Goal: Check status: Check status

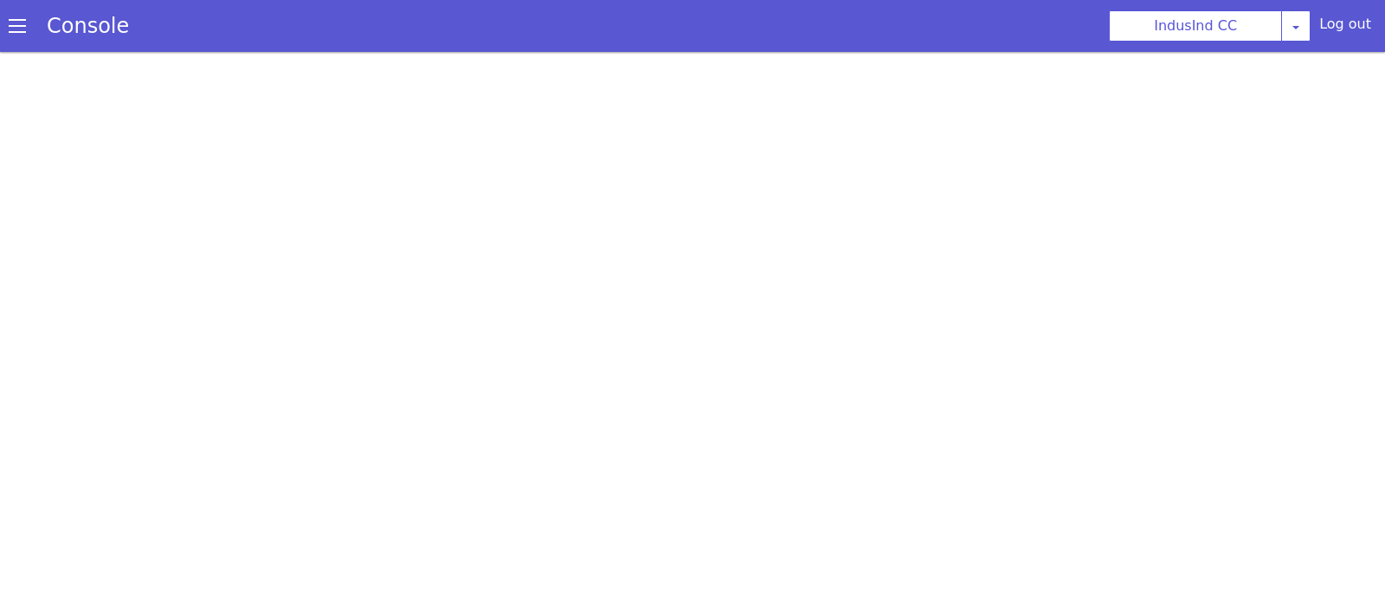
select select "HANGUP"
select select "te"
select select "customParameter"
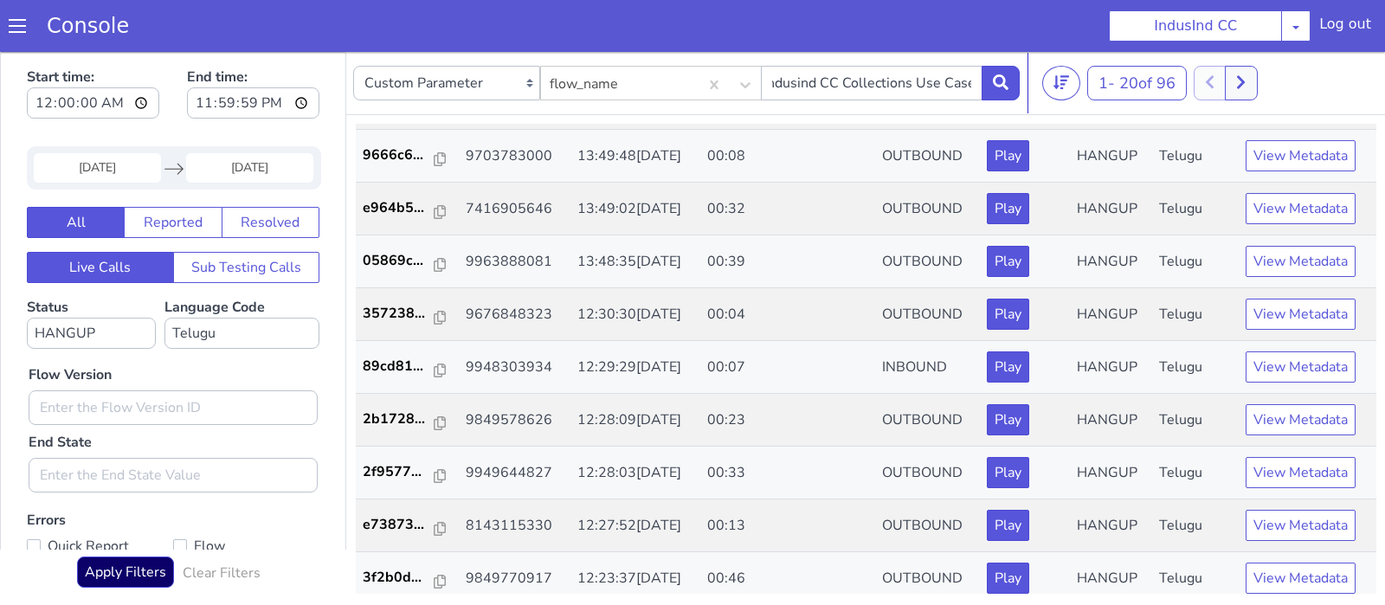
scroll to position [356, 0]
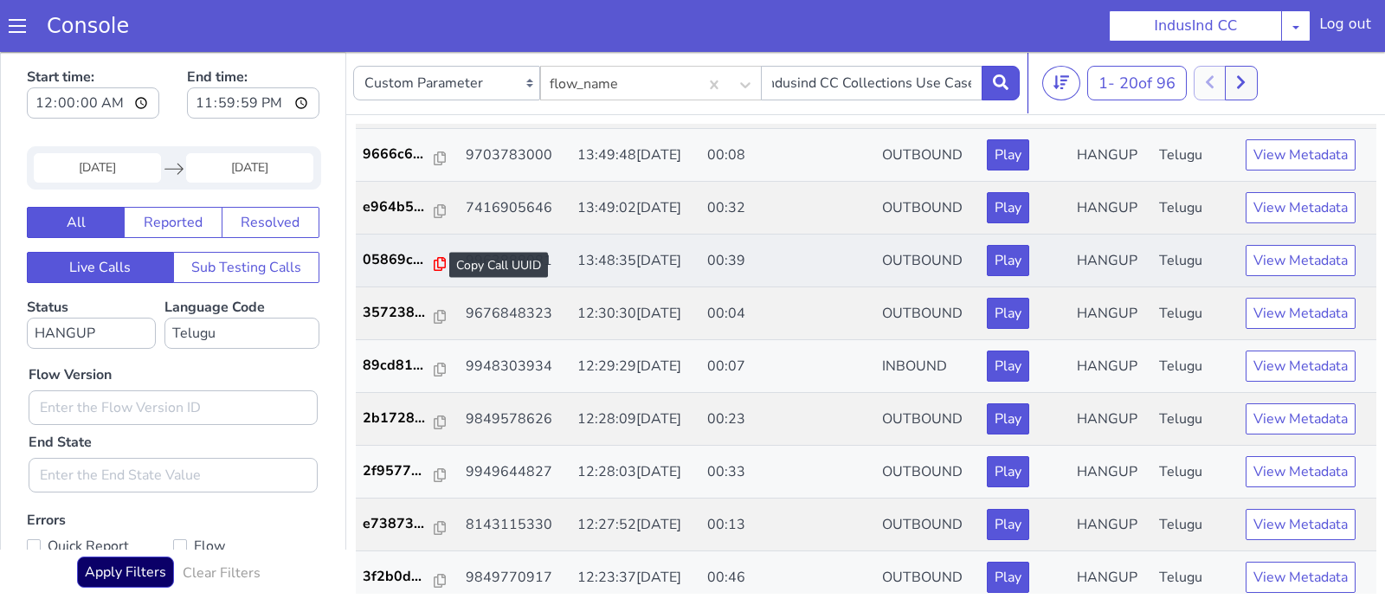
click at [435, 258] on icon at bounding box center [440, 264] width 12 height 14
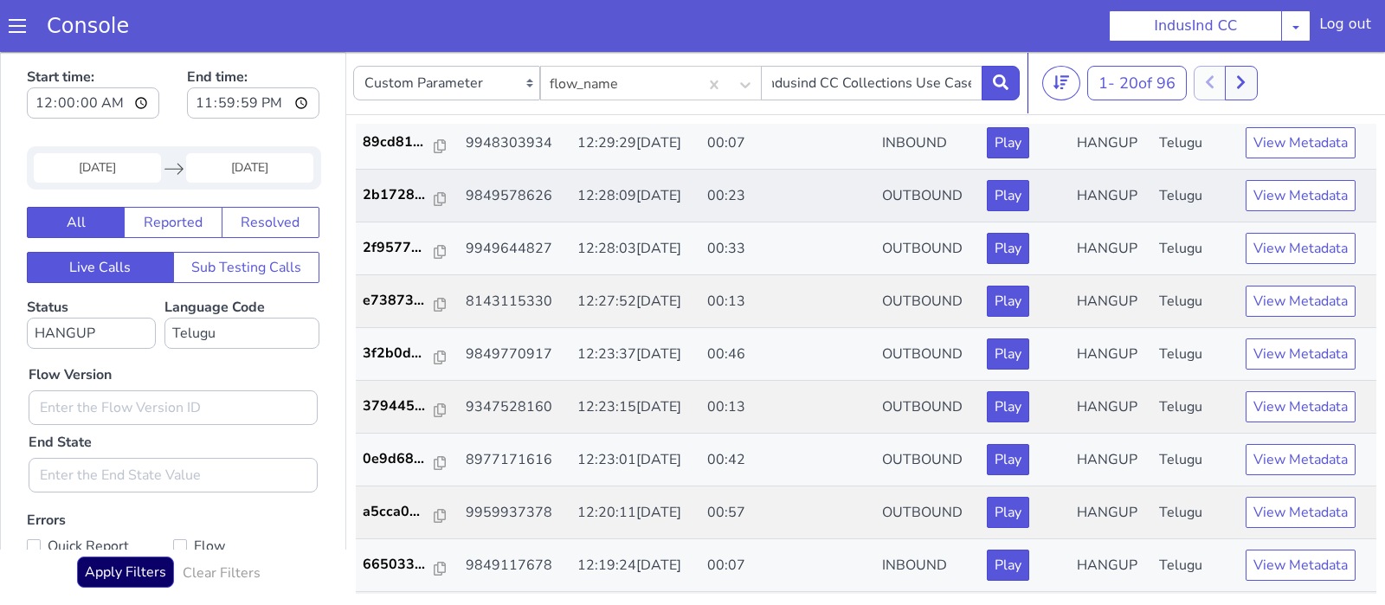
scroll to position [584, 0]
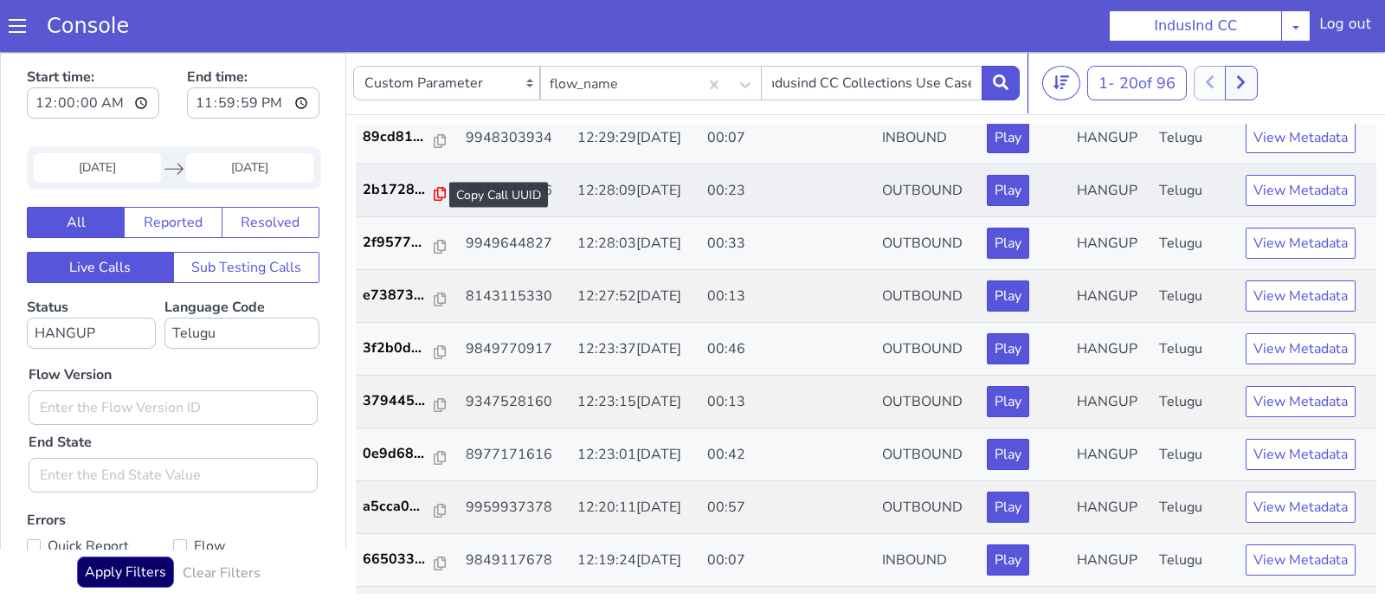
click at [434, 187] on icon at bounding box center [440, 194] width 12 height 14
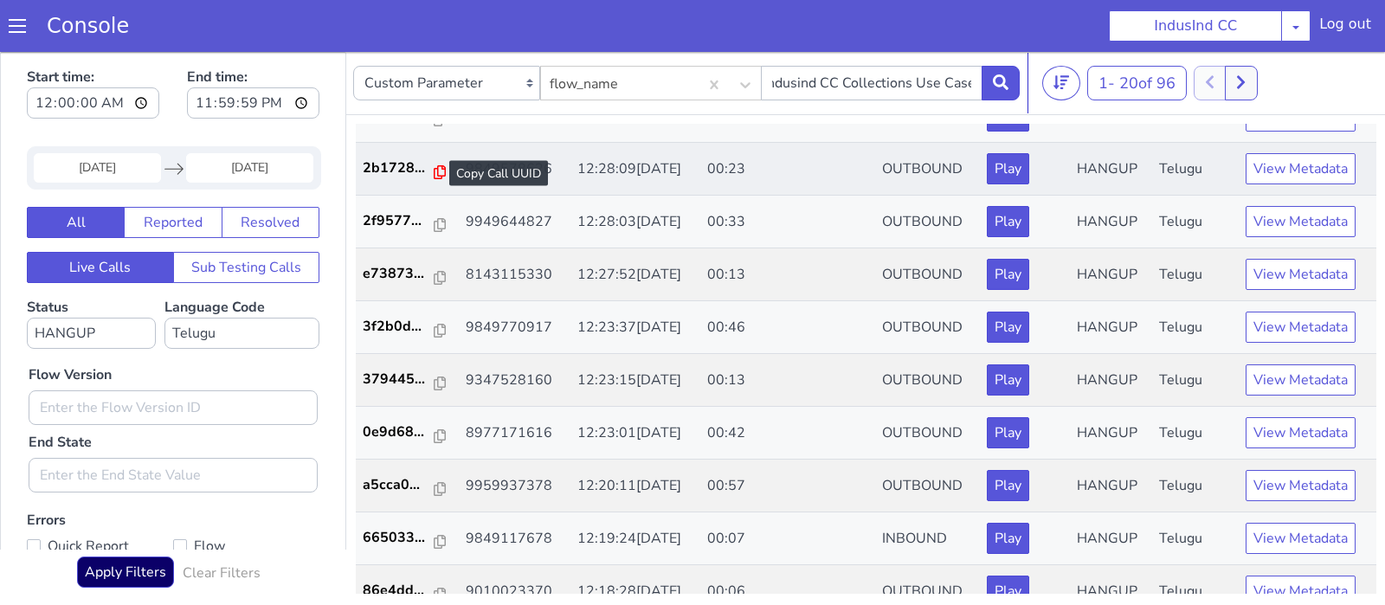
scroll to position [607, 0]
click at [434, 170] on icon at bounding box center [440, 171] width 12 height 14
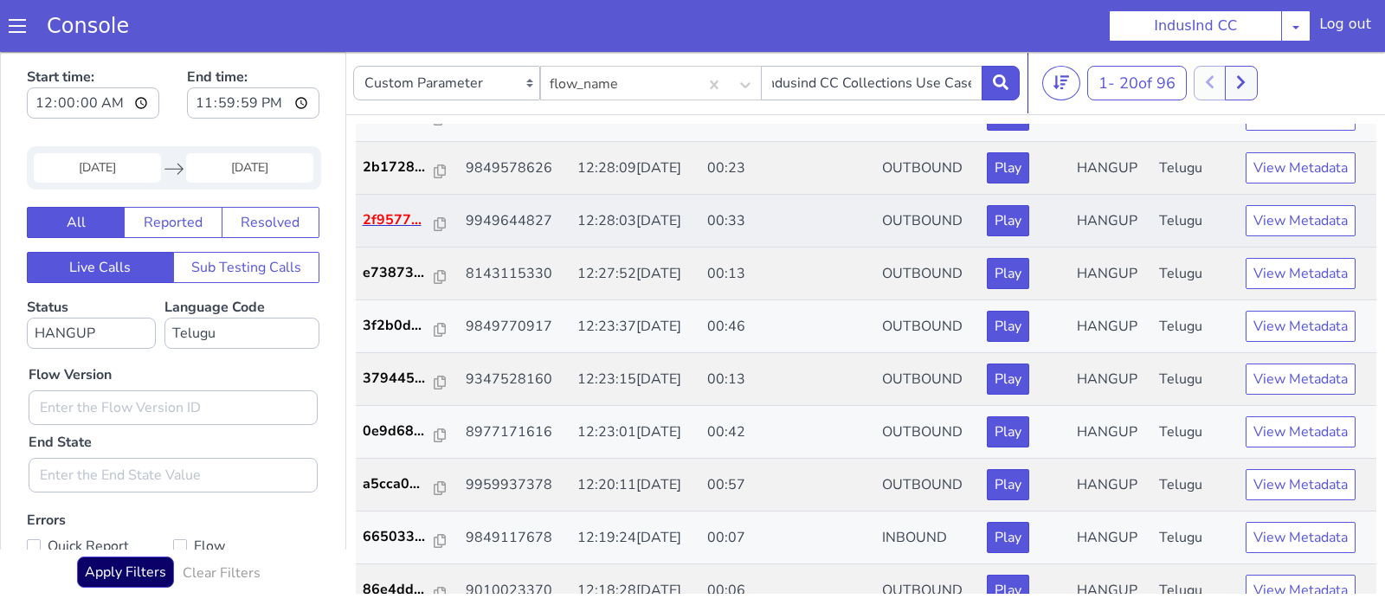
scroll to position [627, 0]
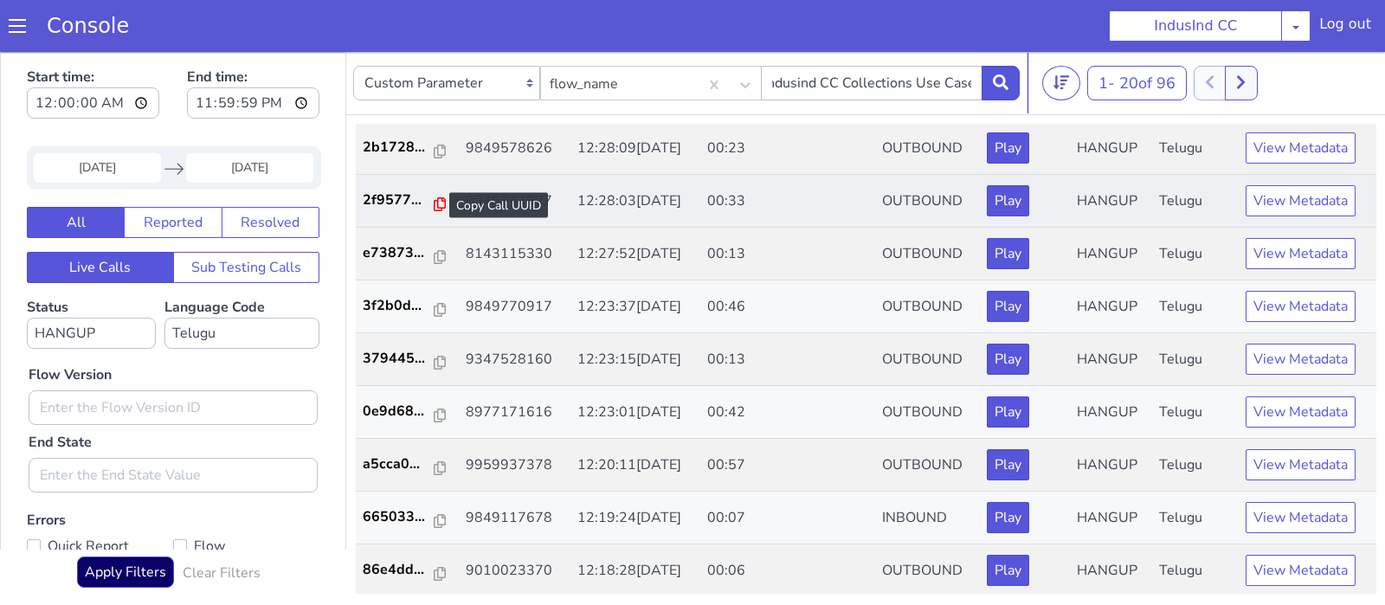
click at [434, 197] on icon at bounding box center [440, 204] width 12 height 14
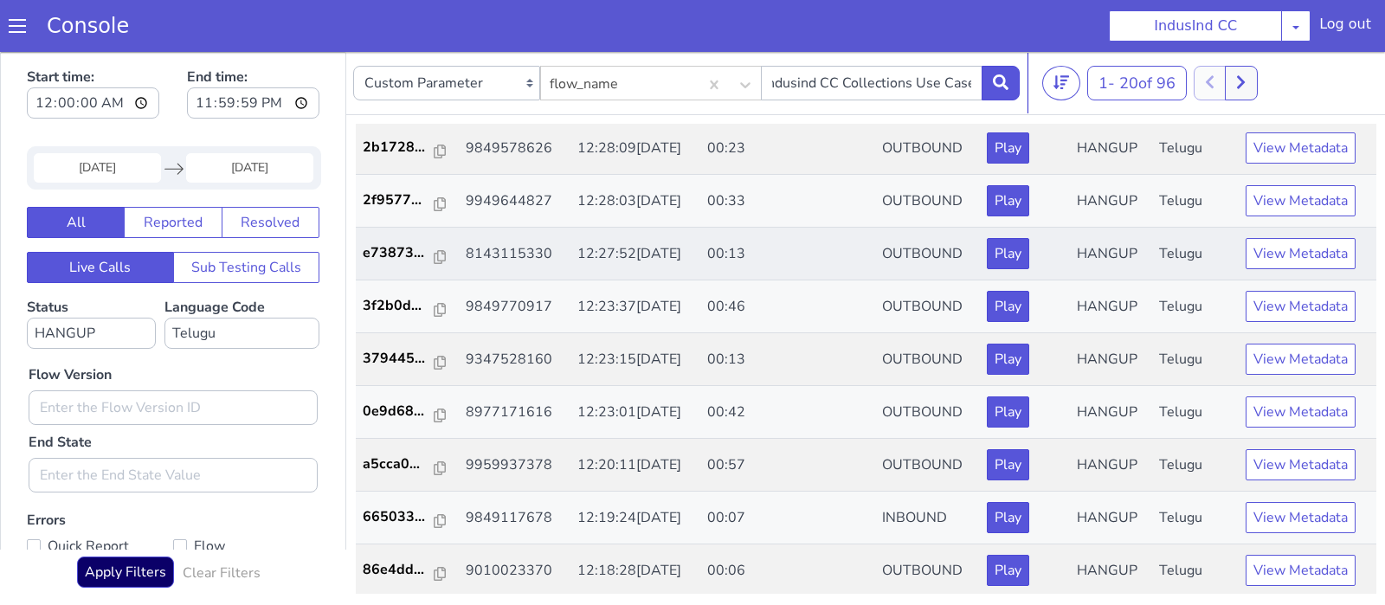
scroll to position [4, 0]
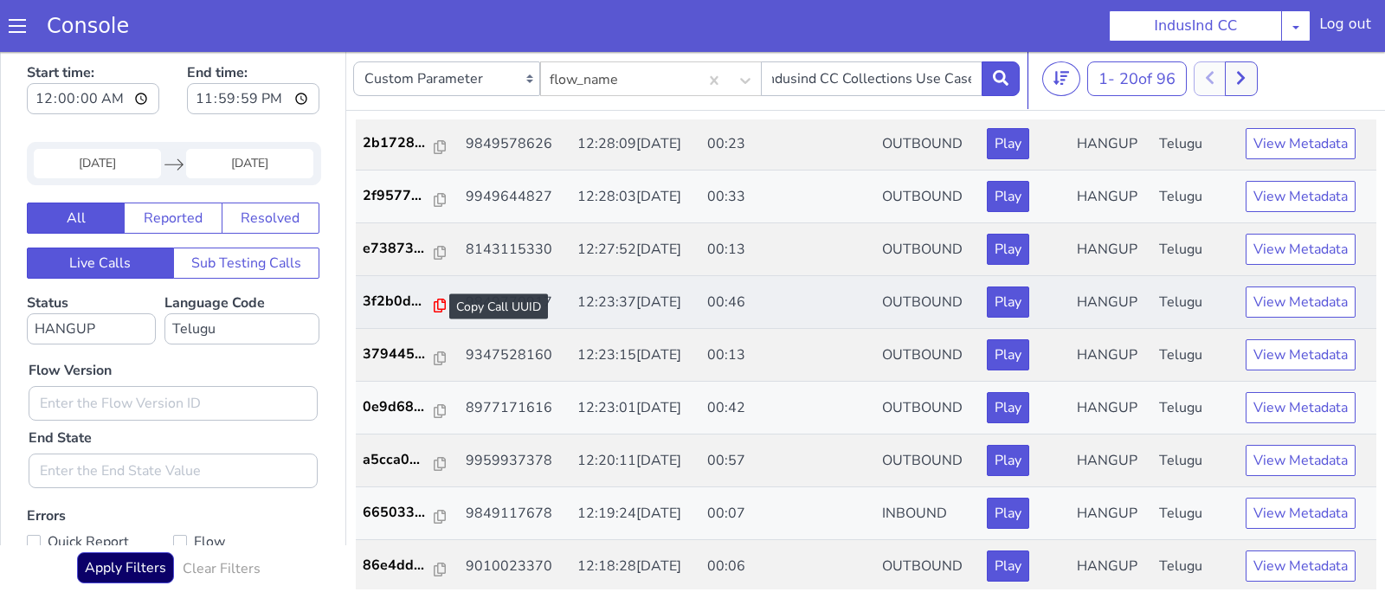
click at [434, 299] on icon at bounding box center [440, 306] width 12 height 14
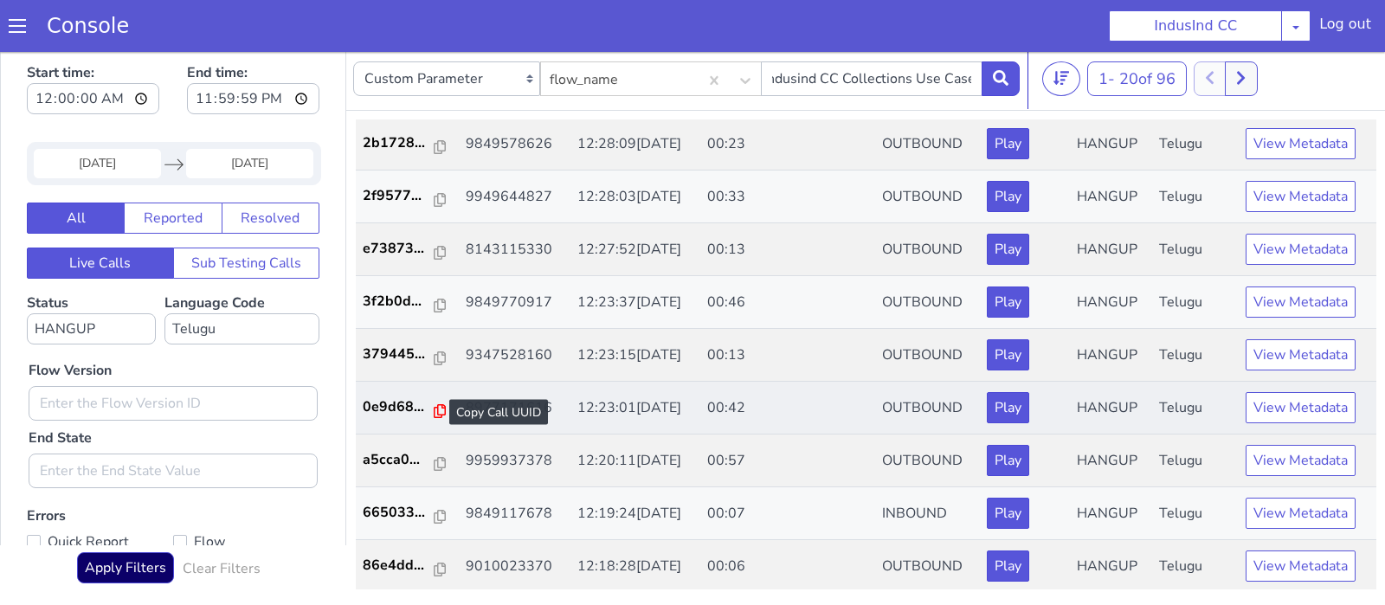
click at [434, 405] on icon at bounding box center [440, 411] width 12 height 14
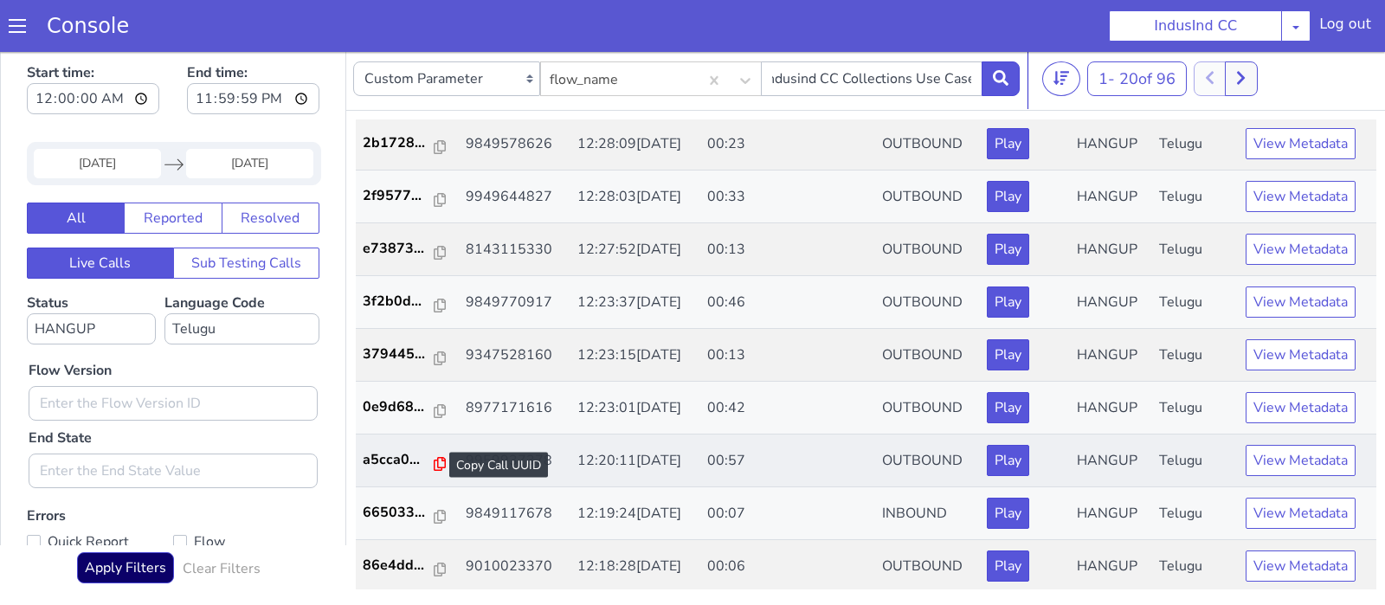
click at [434, 457] on icon at bounding box center [440, 464] width 12 height 14
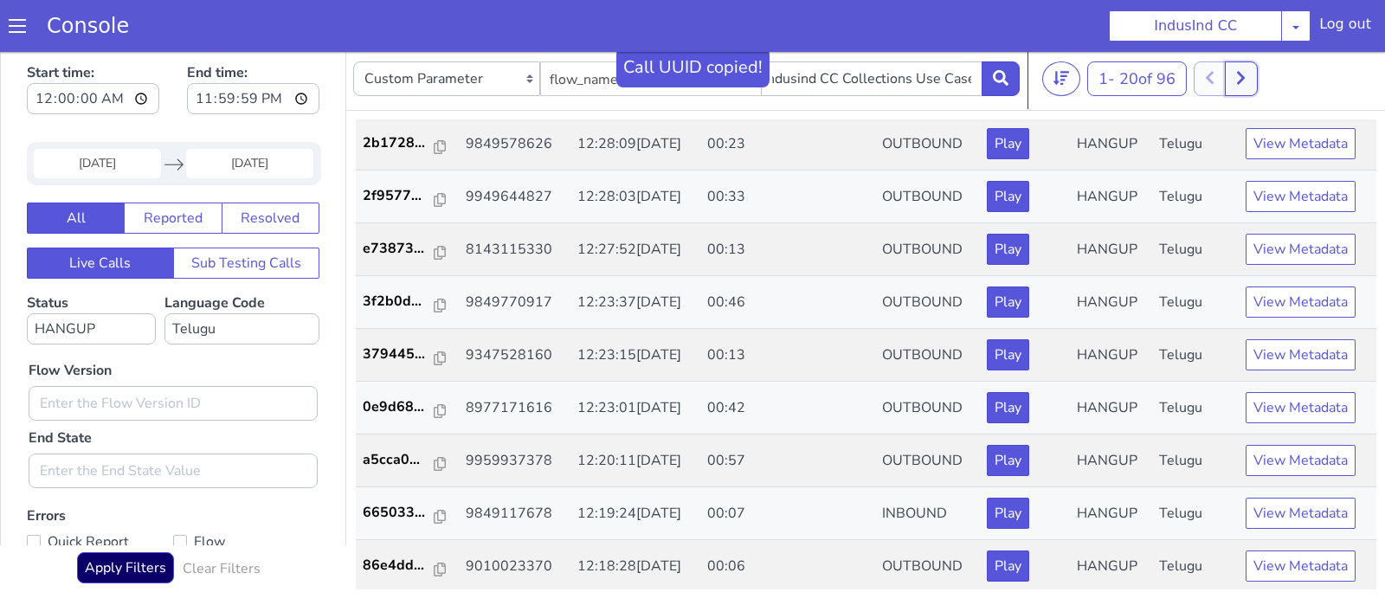
click at [1254, 83] on button at bounding box center [1241, 78] width 32 height 35
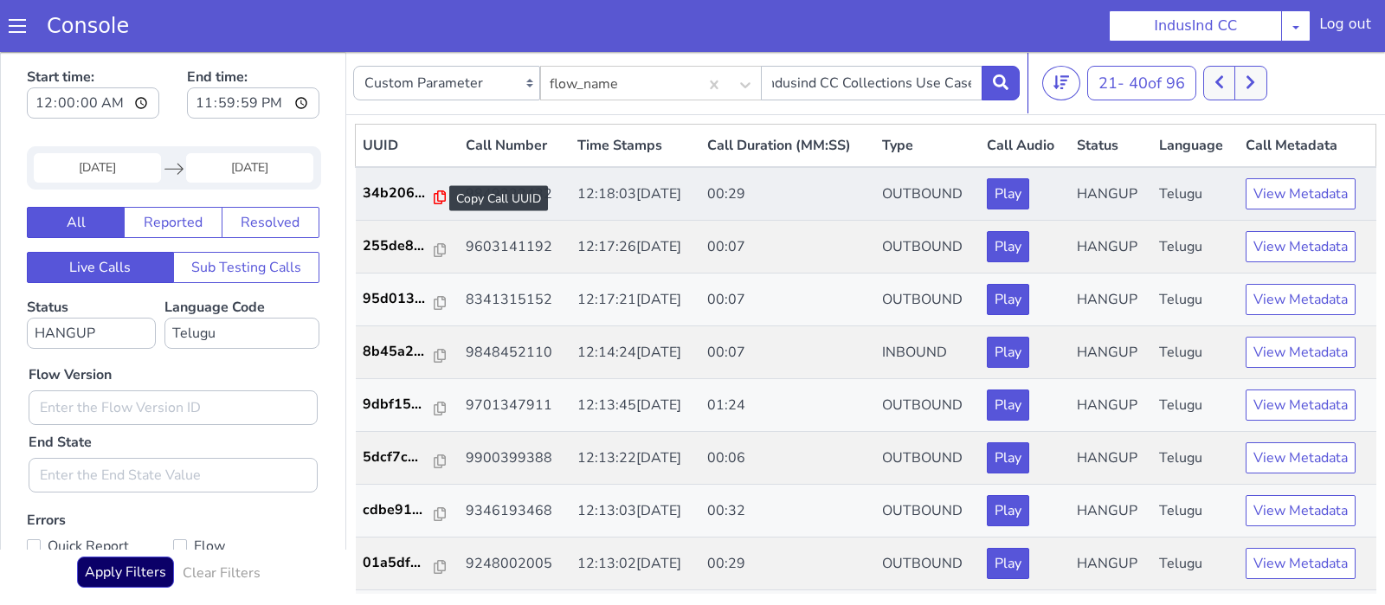
click at [435, 197] on icon at bounding box center [440, 197] width 12 height 14
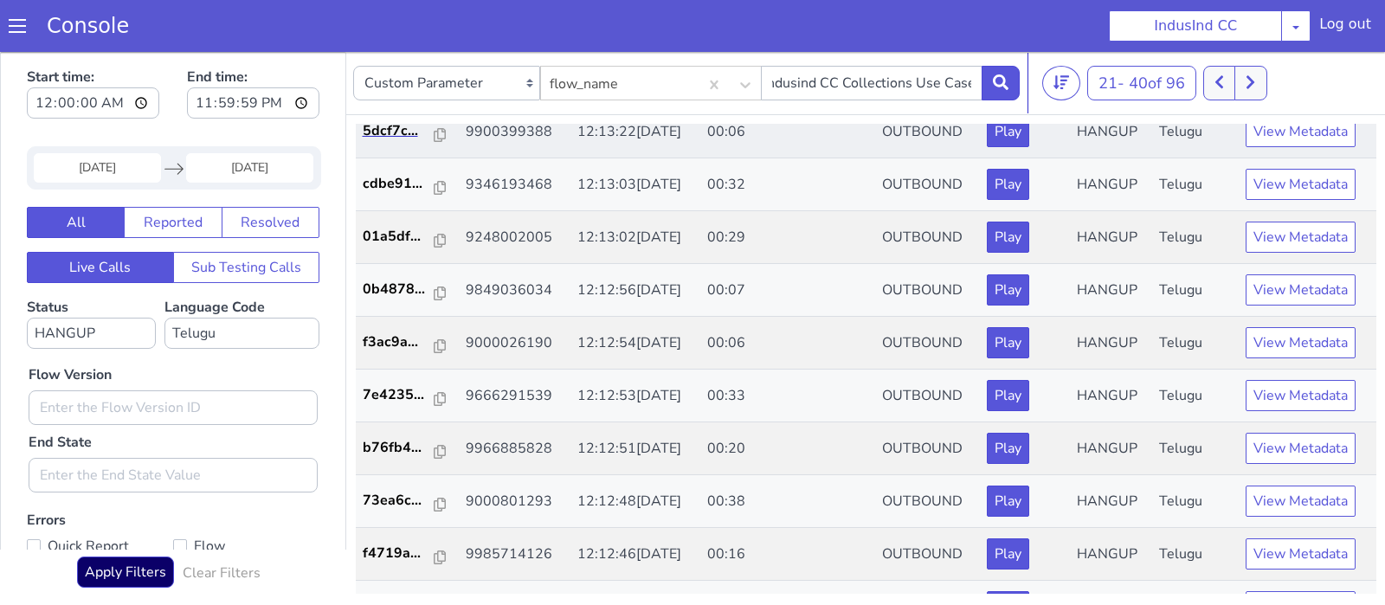
scroll to position [327, 0]
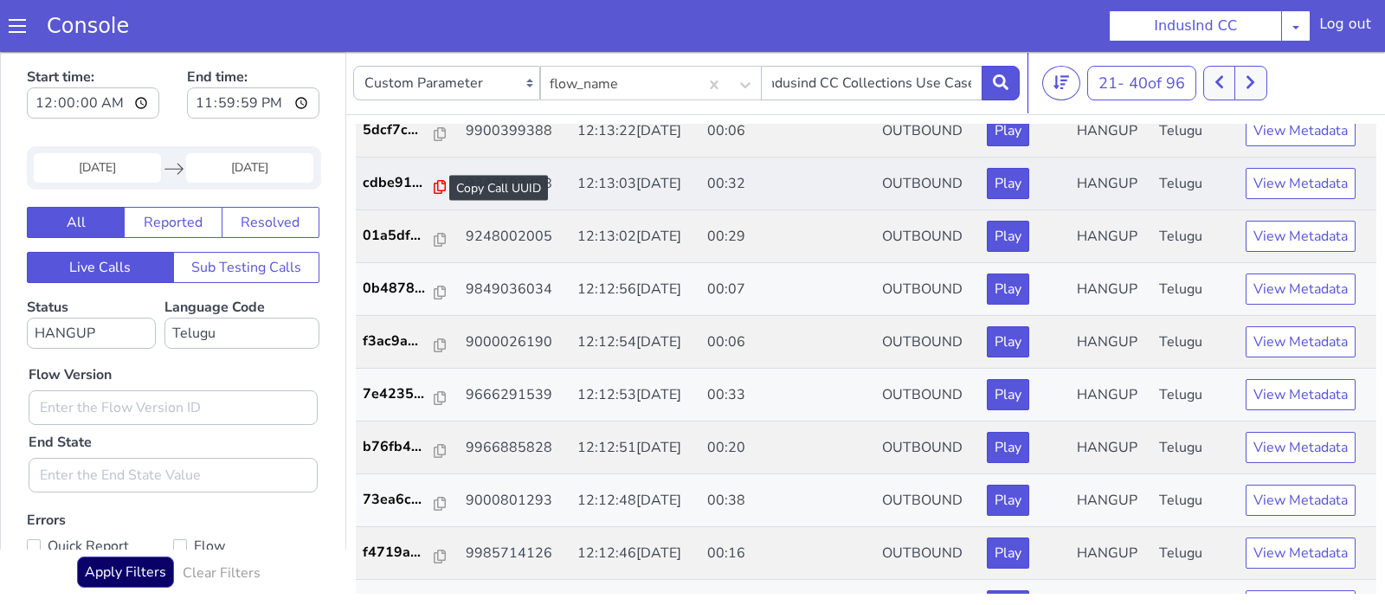
click at [434, 190] on icon at bounding box center [440, 187] width 12 height 14
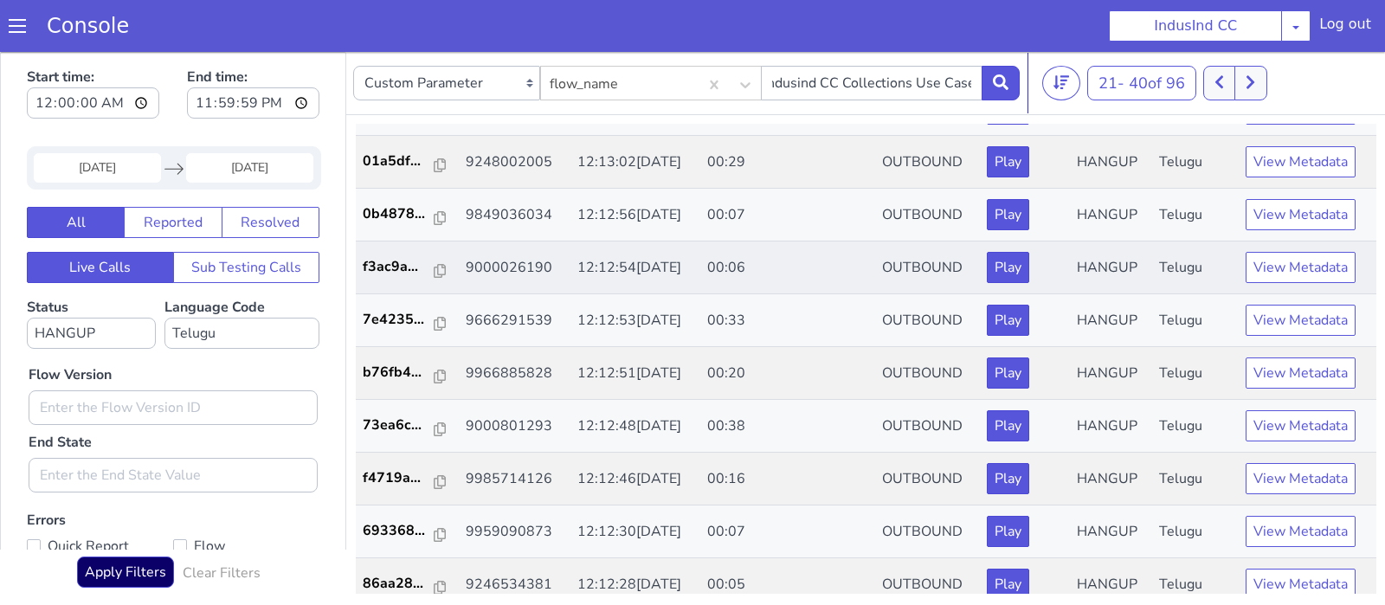
scroll to position [403, 0]
click at [434, 160] on icon at bounding box center [440, 165] width 12 height 14
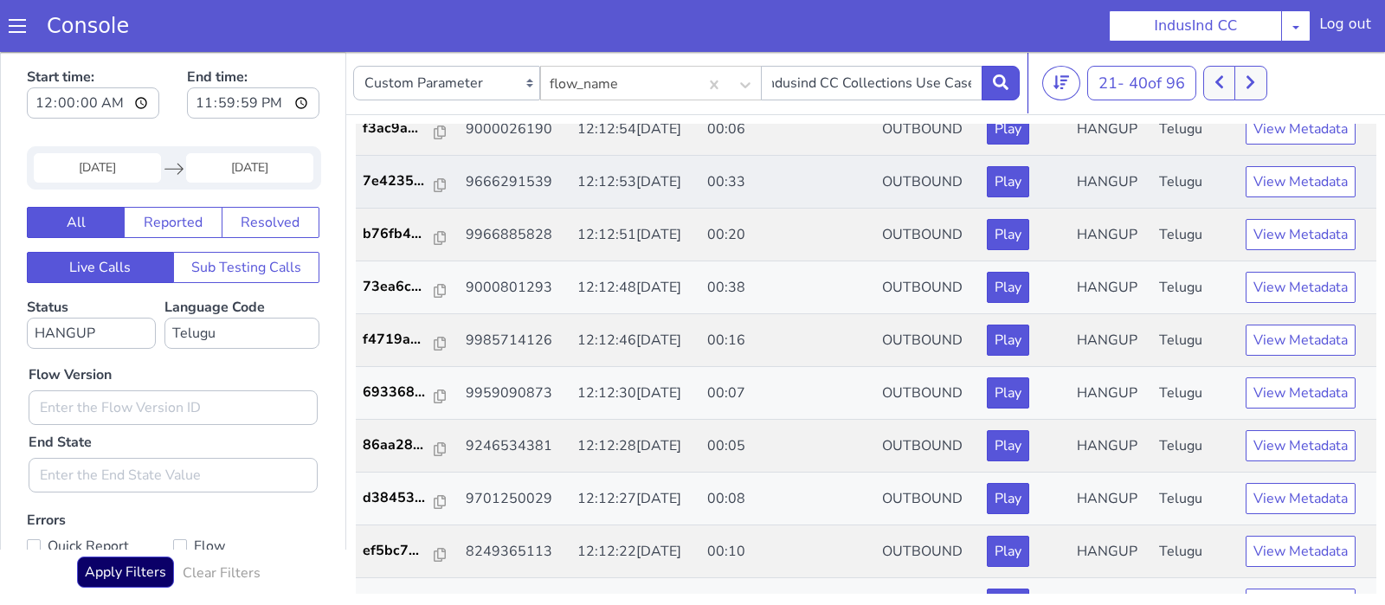
scroll to position [541, 0]
click at [434, 184] on icon at bounding box center [440, 184] width 12 height 14
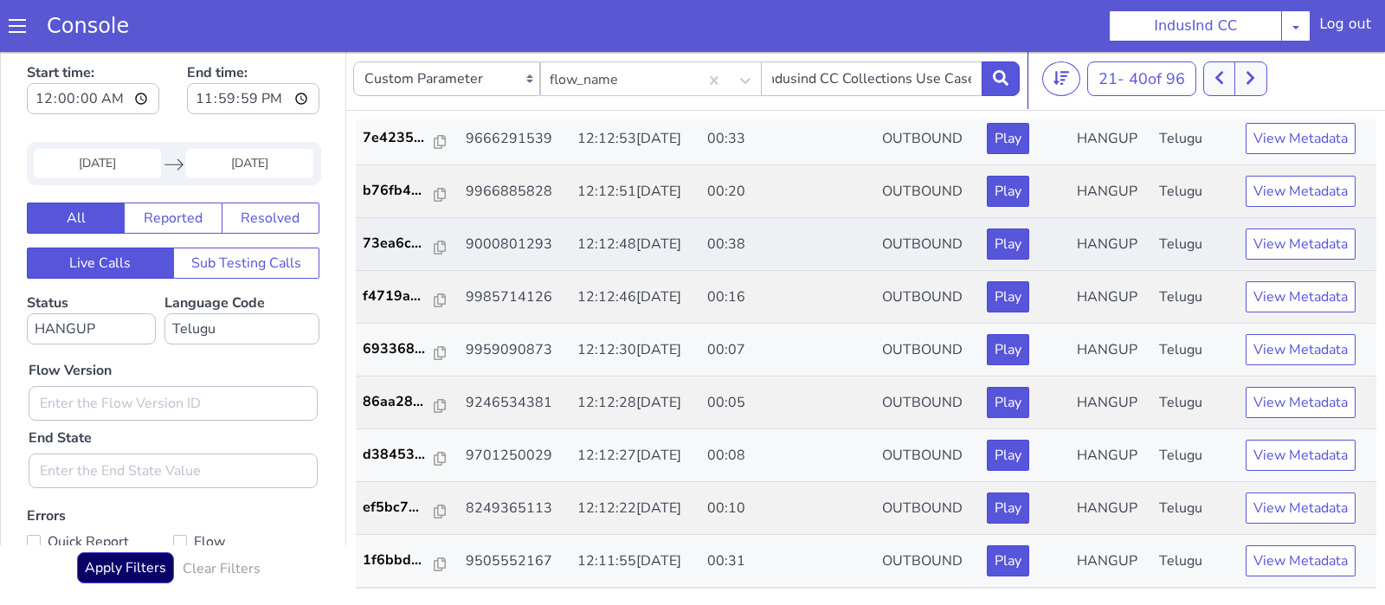
scroll to position [627, 0]
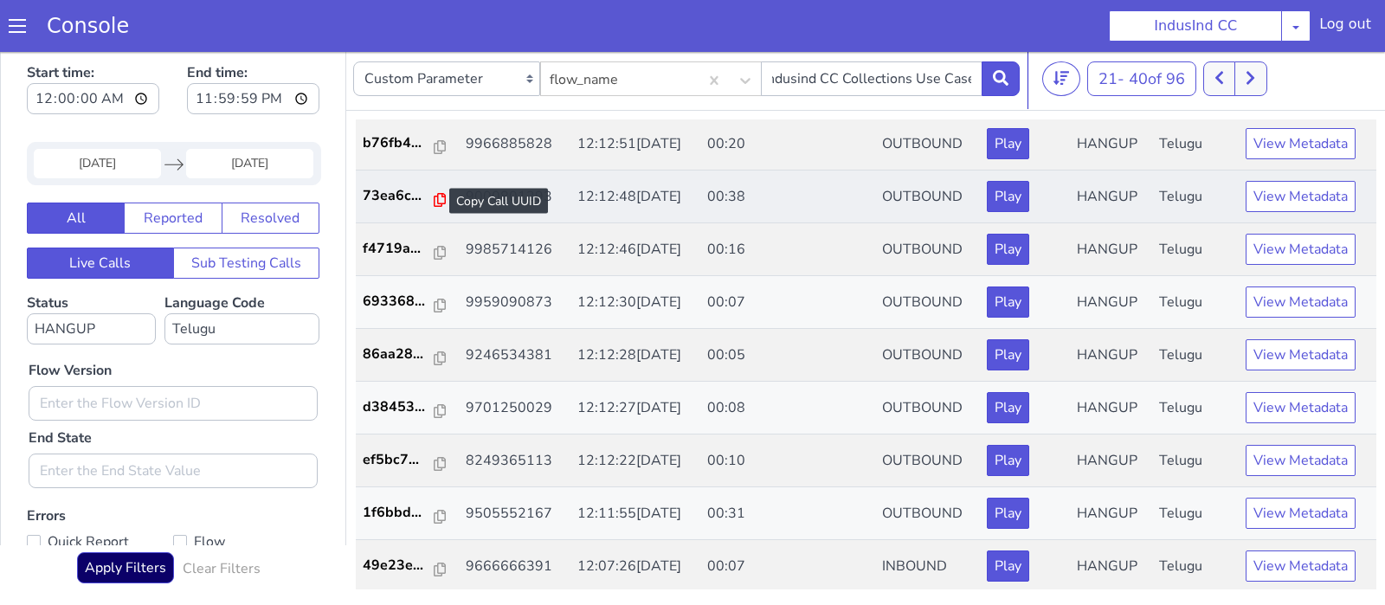
click at [434, 196] on icon at bounding box center [440, 200] width 12 height 14
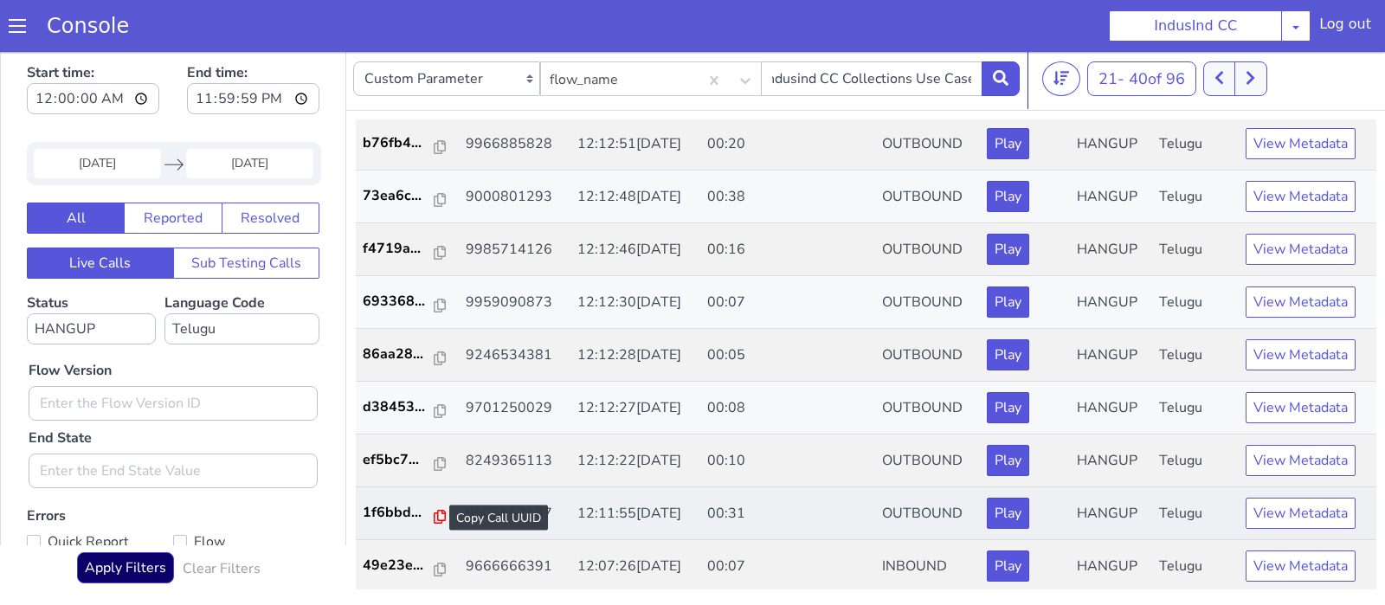
click at [438, 510] on icon at bounding box center [440, 517] width 12 height 14
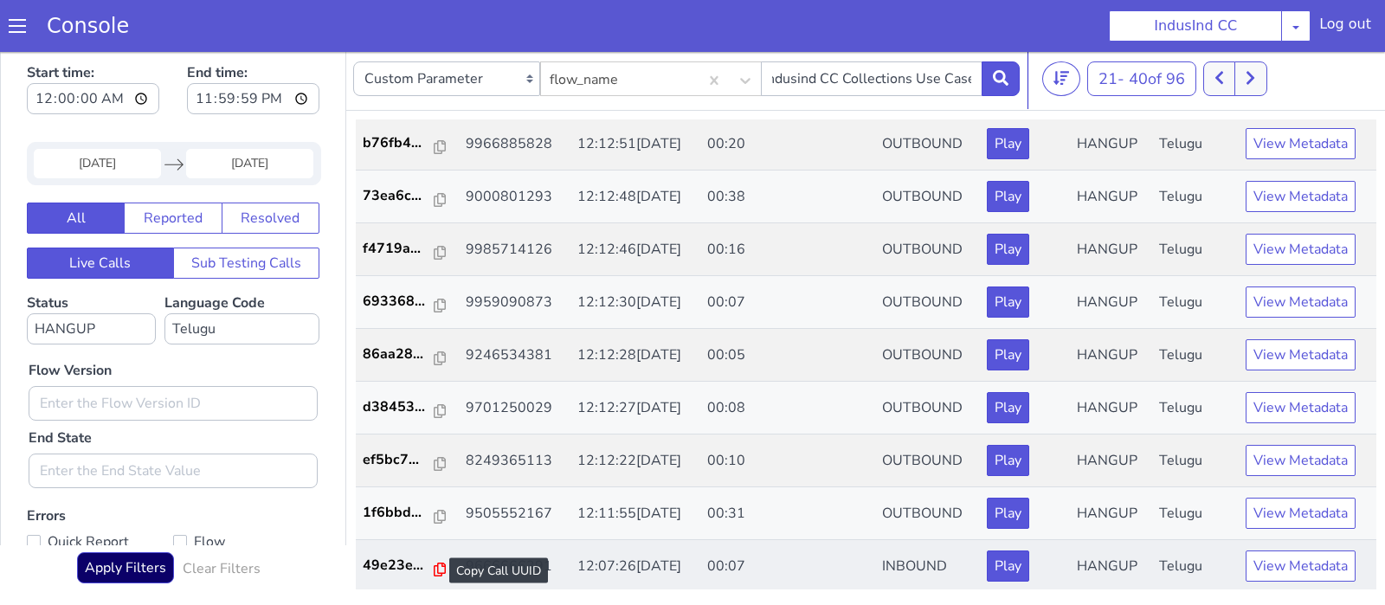
click at [434, 564] on icon at bounding box center [440, 570] width 12 height 14
click at [1257, 88] on button at bounding box center [1251, 78] width 32 height 35
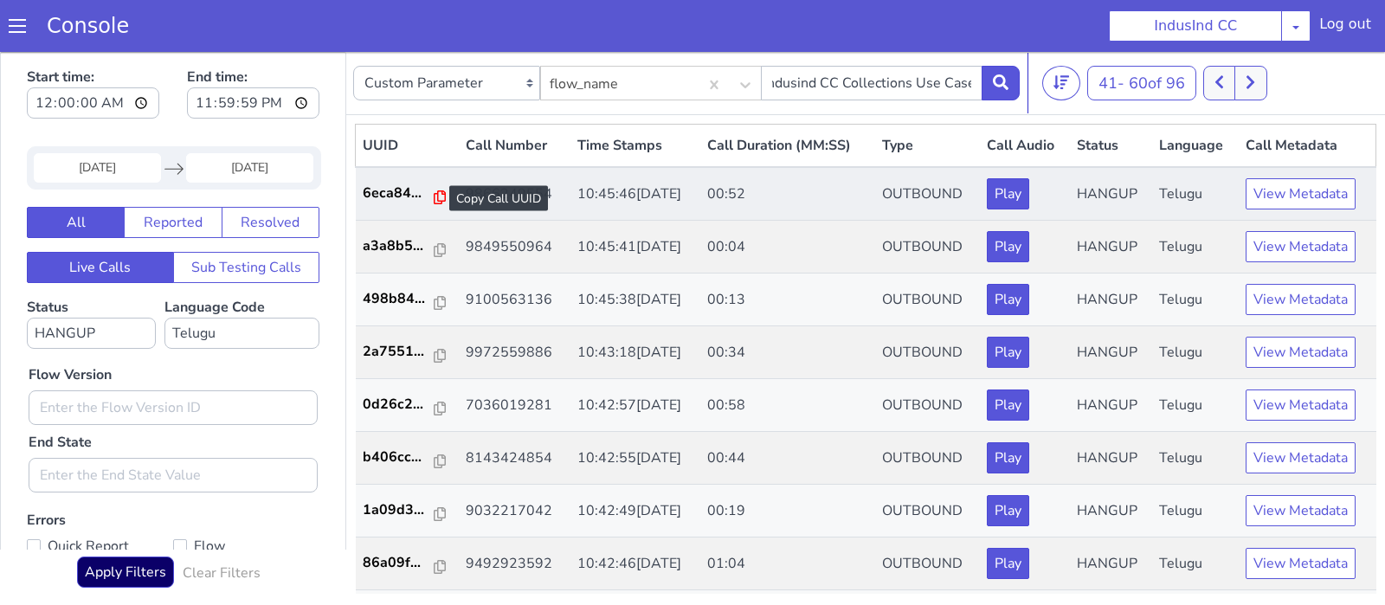
click at [434, 201] on icon at bounding box center [440, 197] width 12 height 14
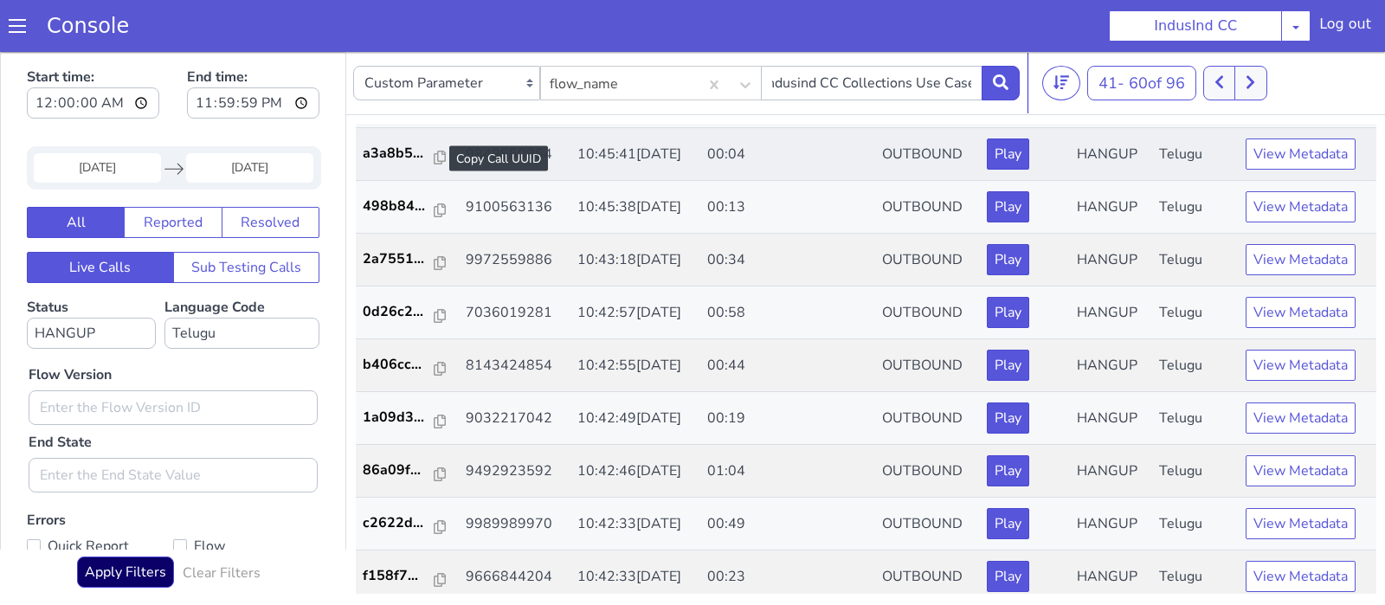
scroll to position [94, 0]
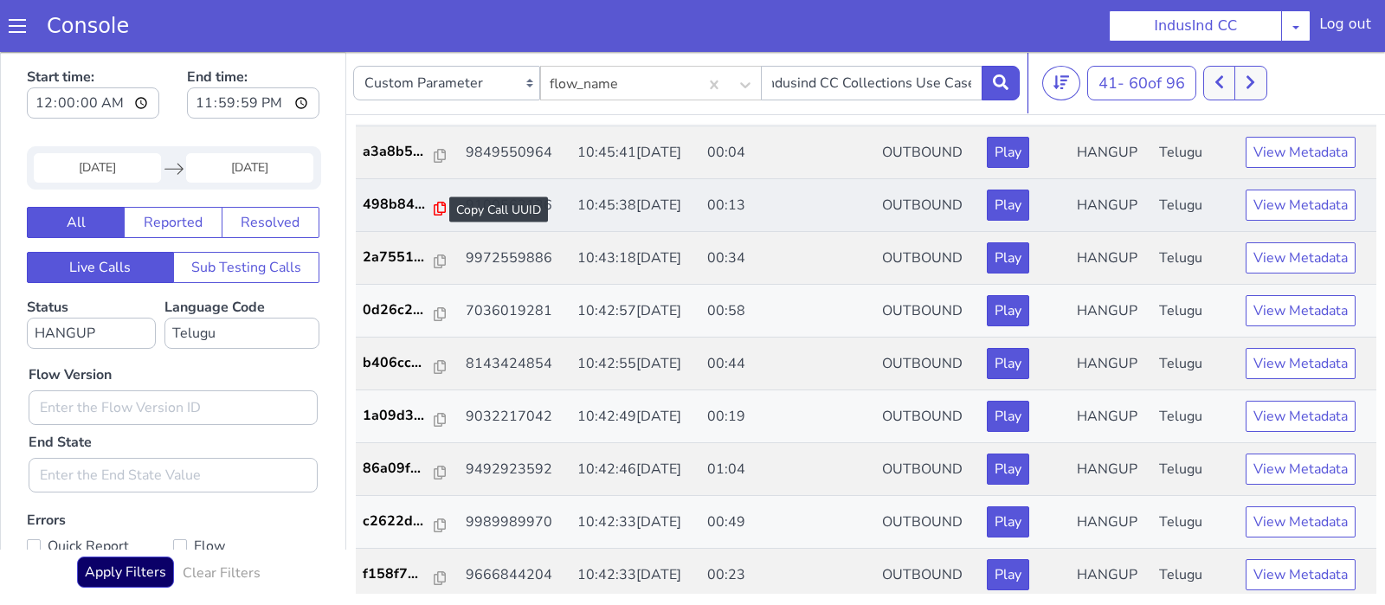
click at [437, 210] on icon at bounding box center [440, 209] width 12 height 14
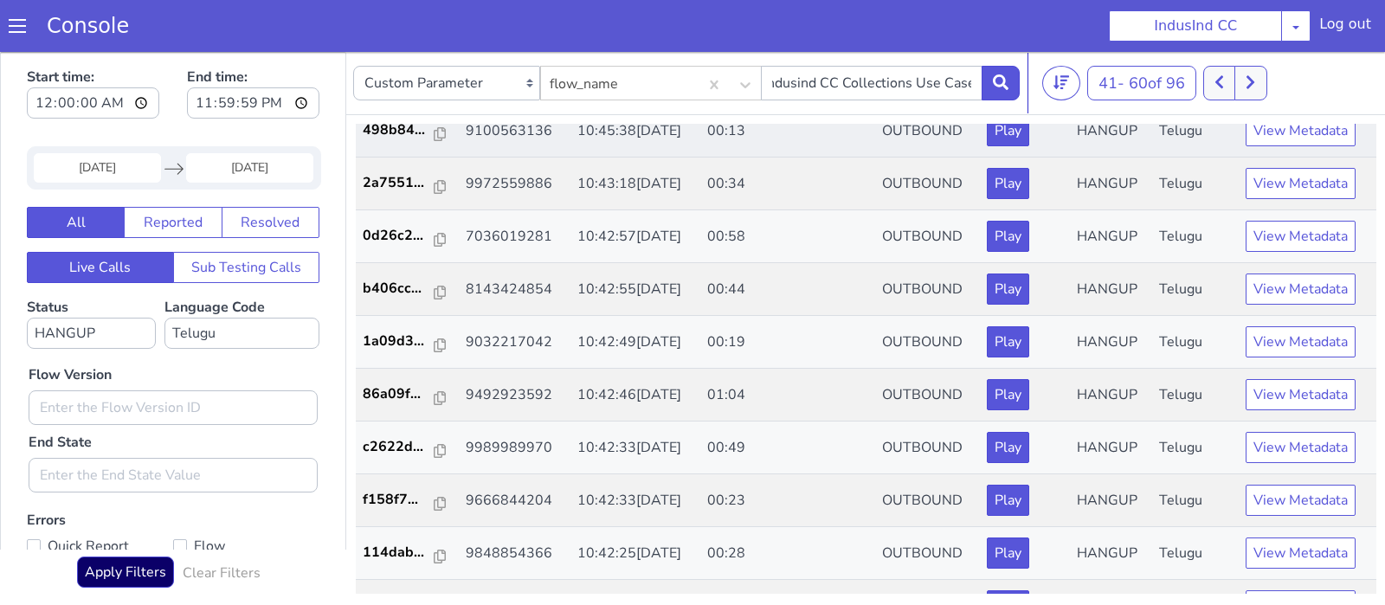
scroll to position [171, 0]
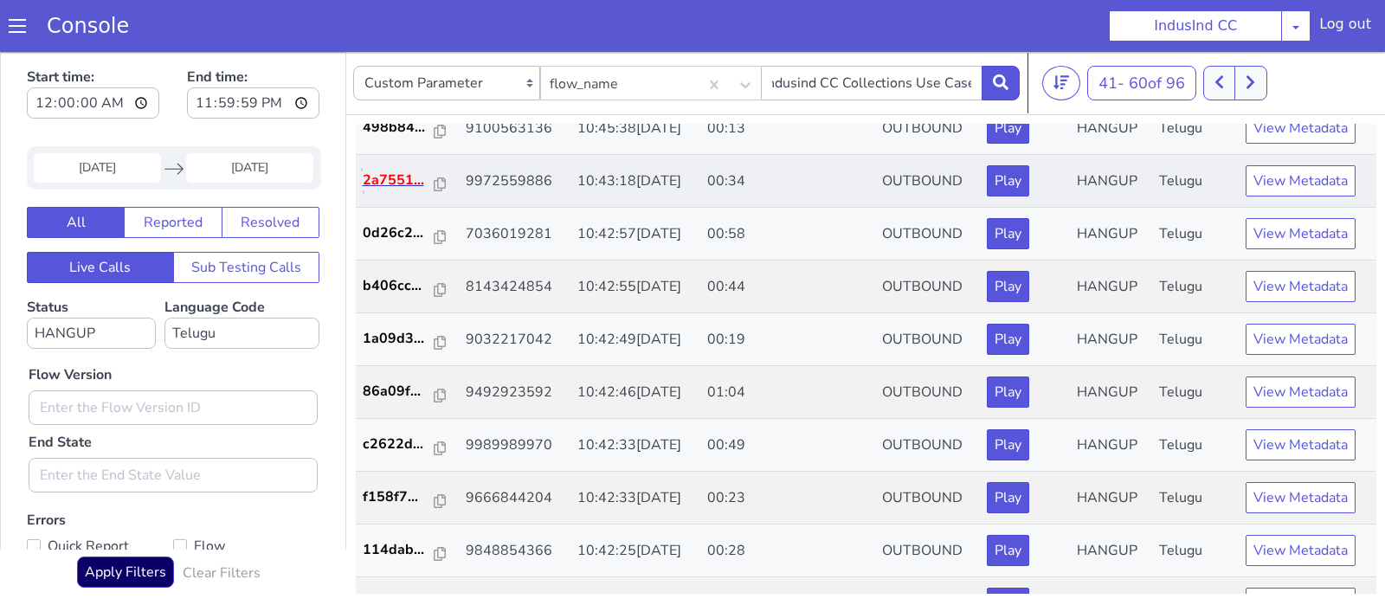
click at [427, 182] on p "2a7551..." at bounding box center [399, 180] width 73 height 21
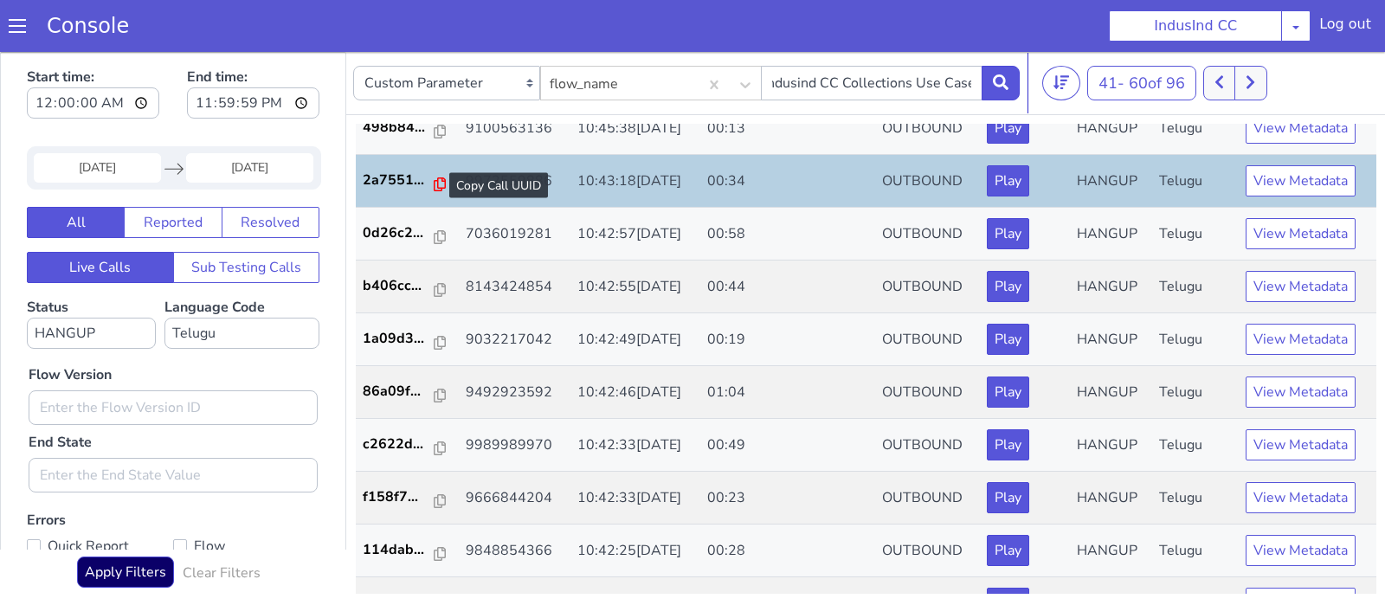
click at [434, 182] on icon at bounding box center [440, 184] width 12 height 14
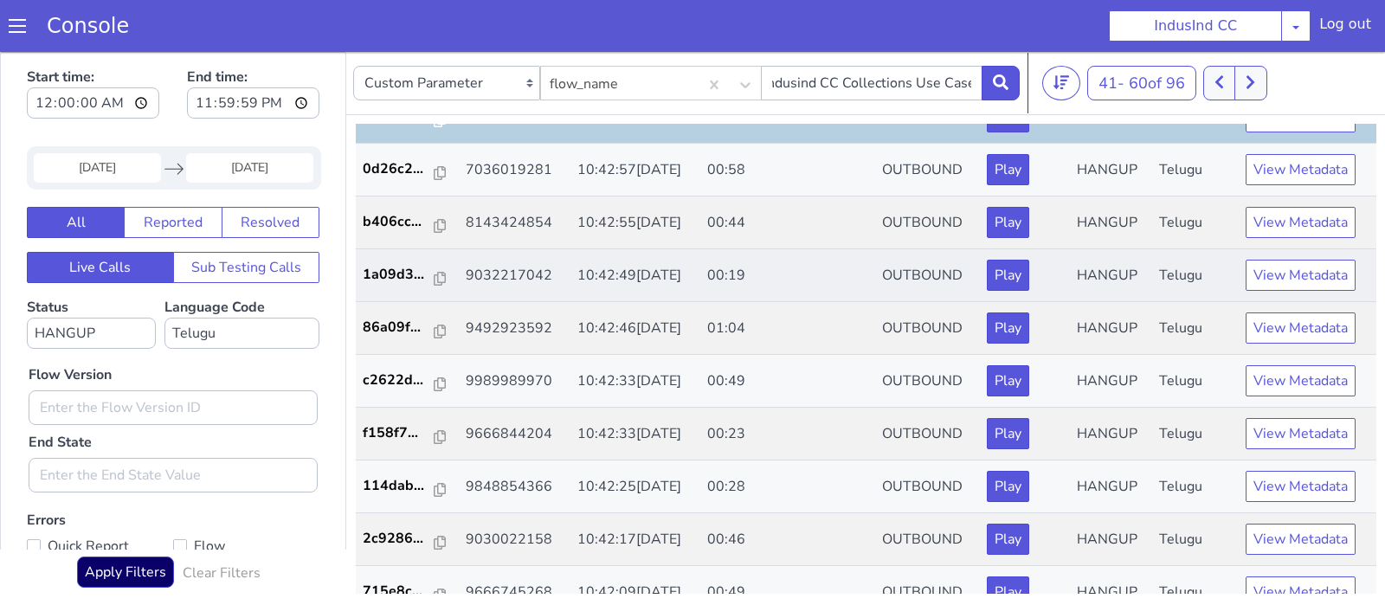
scroll to position [237, 0]
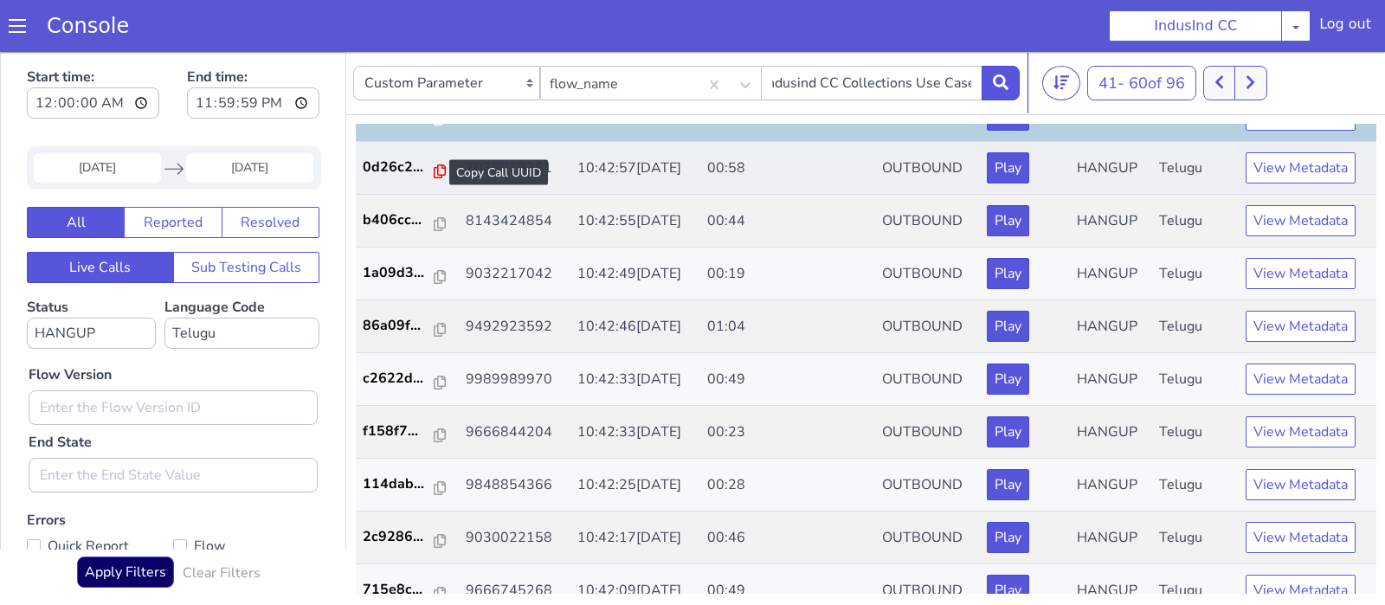
click at [435, 168] on icon at bounding box center [440, 171] width 12 height 14
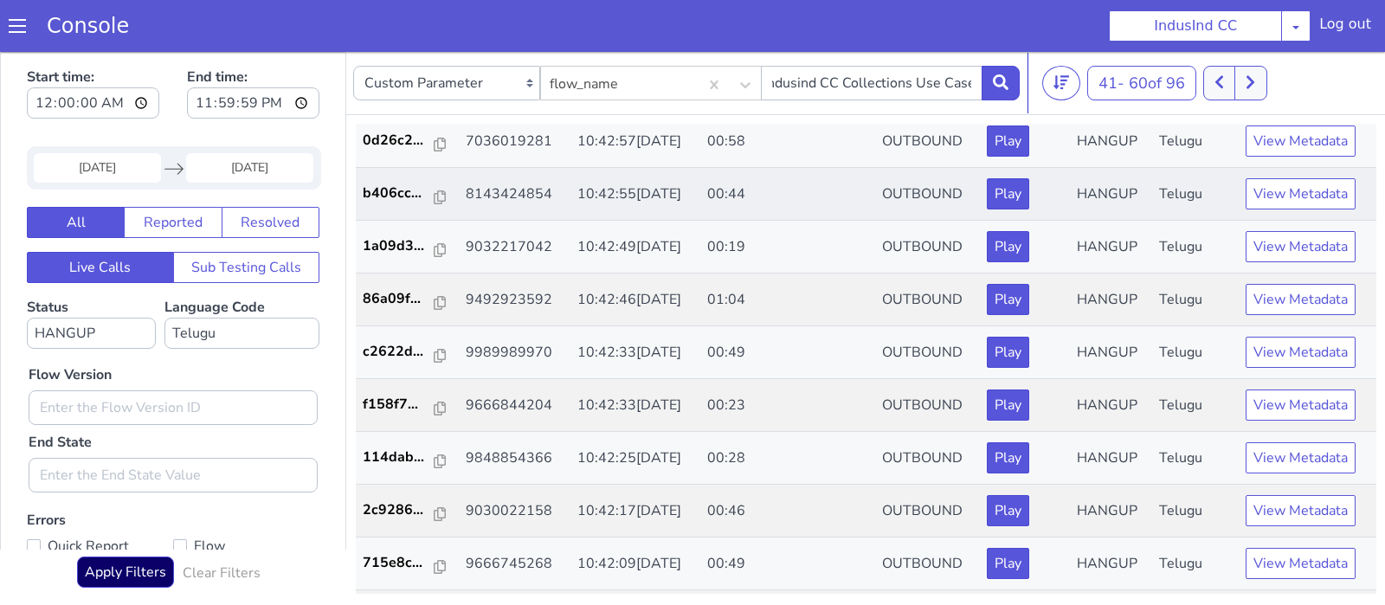
scroll to position [273, 0]
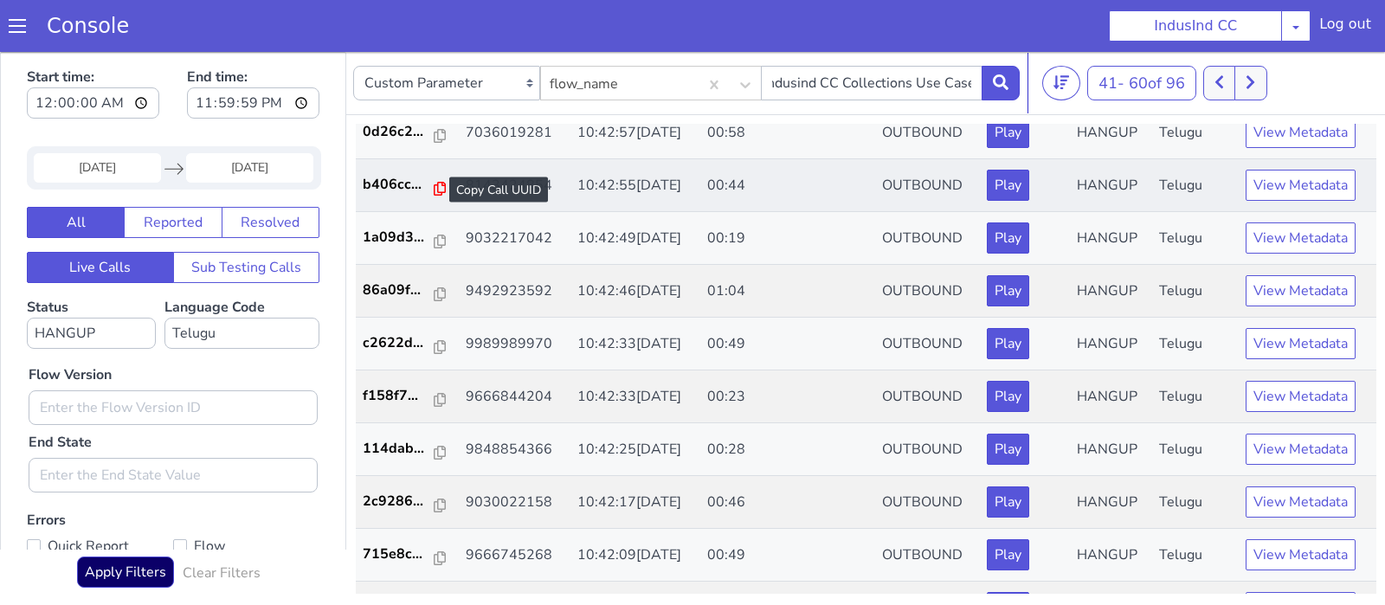
click at [434, 184] on icon at bounding box center [440, 189] width 12 height 14
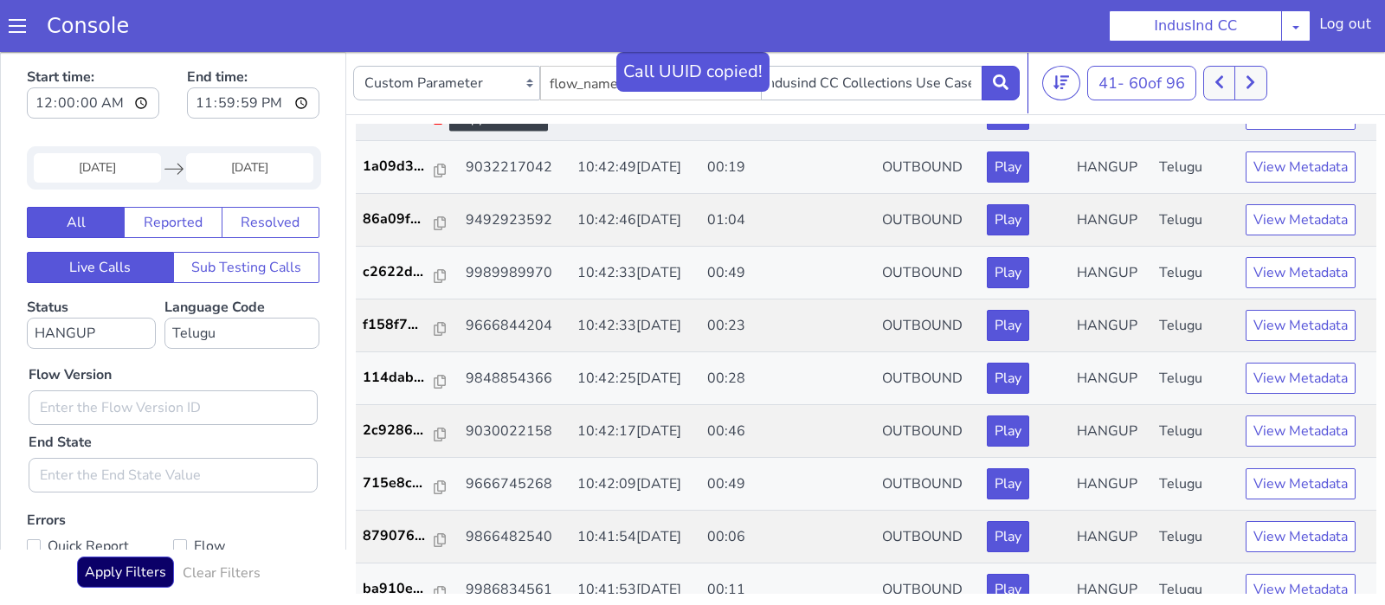
scroll to position [345, 0]
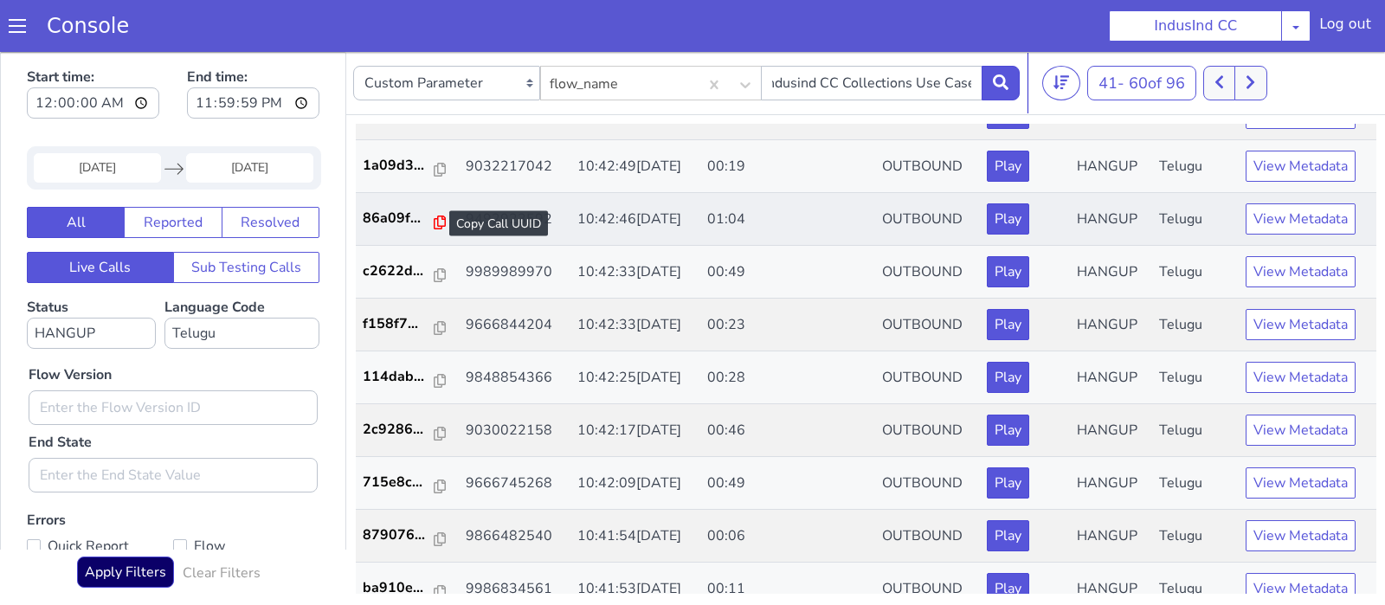
click at [434, 222] on icon at bounding box center [440, 223] width 12 height 14
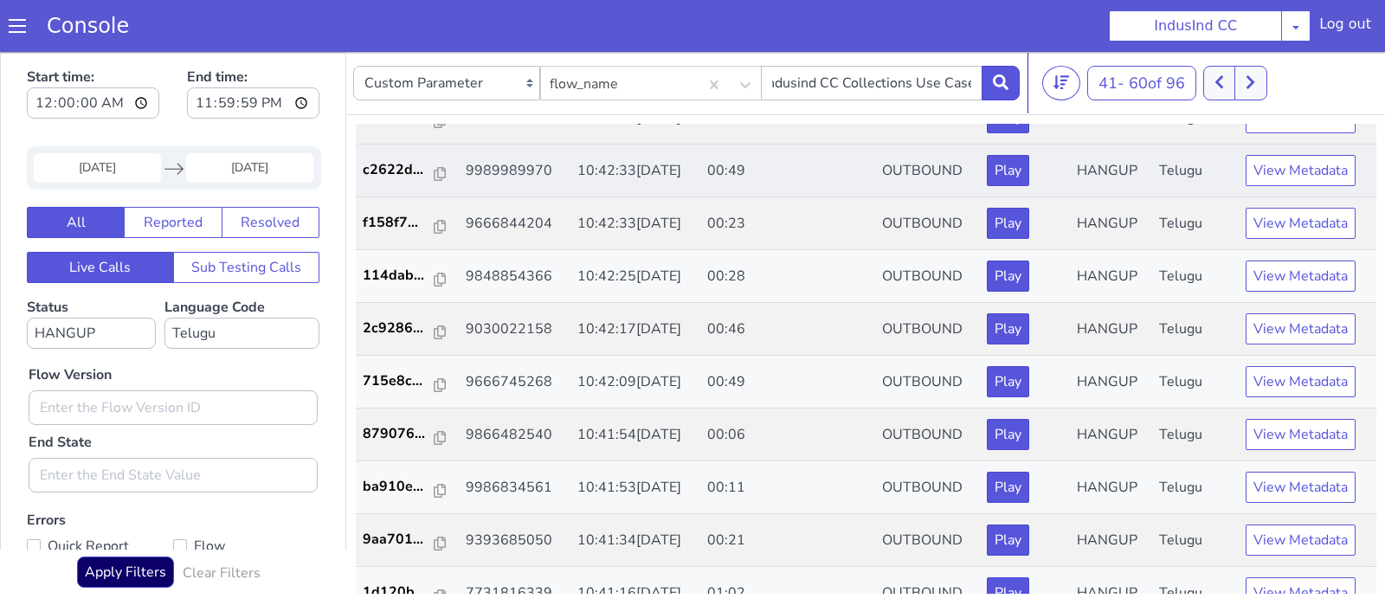
scroll to position [455, 0]
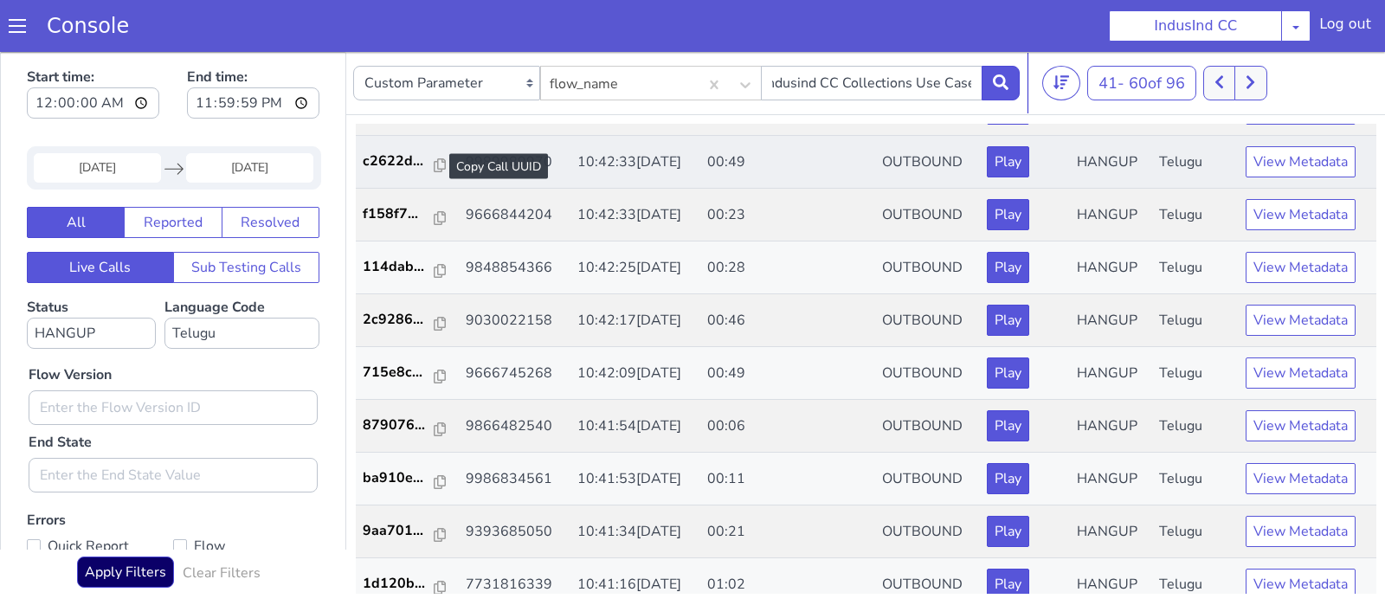
click at [434, 157] on div at bounding box center [440, 166] width 12 height 21
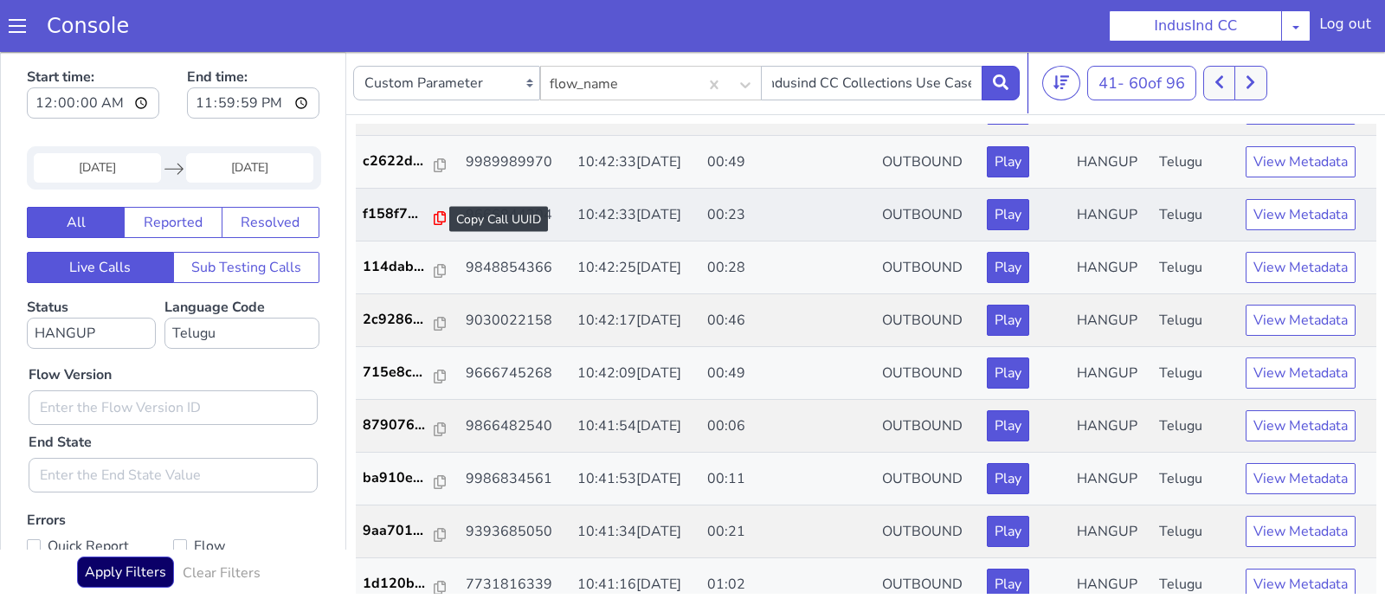
click at [434, 213] on icon at bounding box center [440, 218] width 12 height 14
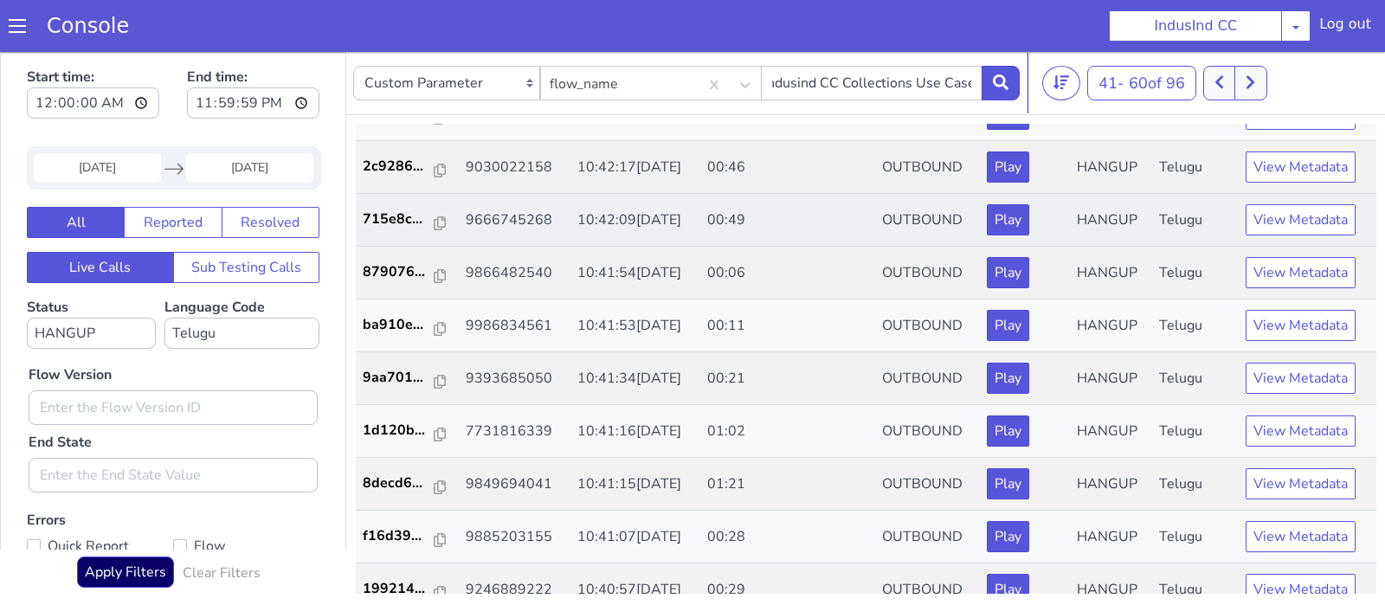
scroll to position [627, 0]
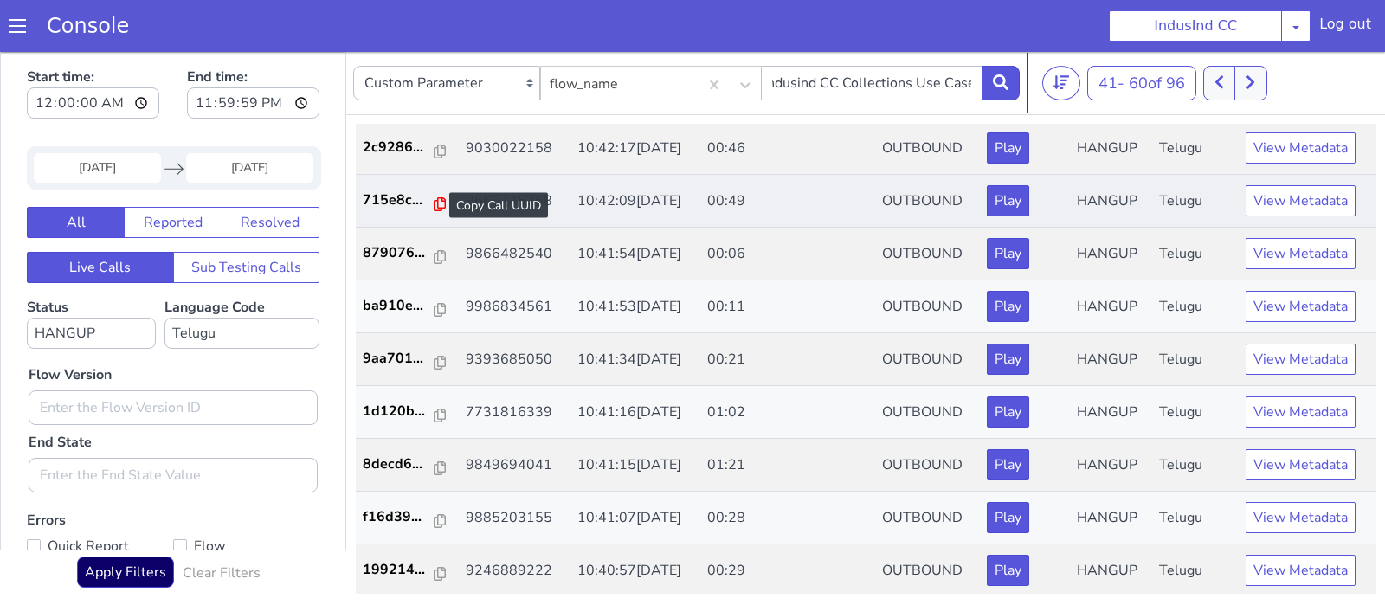
click at [434, 197] on icon at bounding box center [440, 204] width 12 height 14
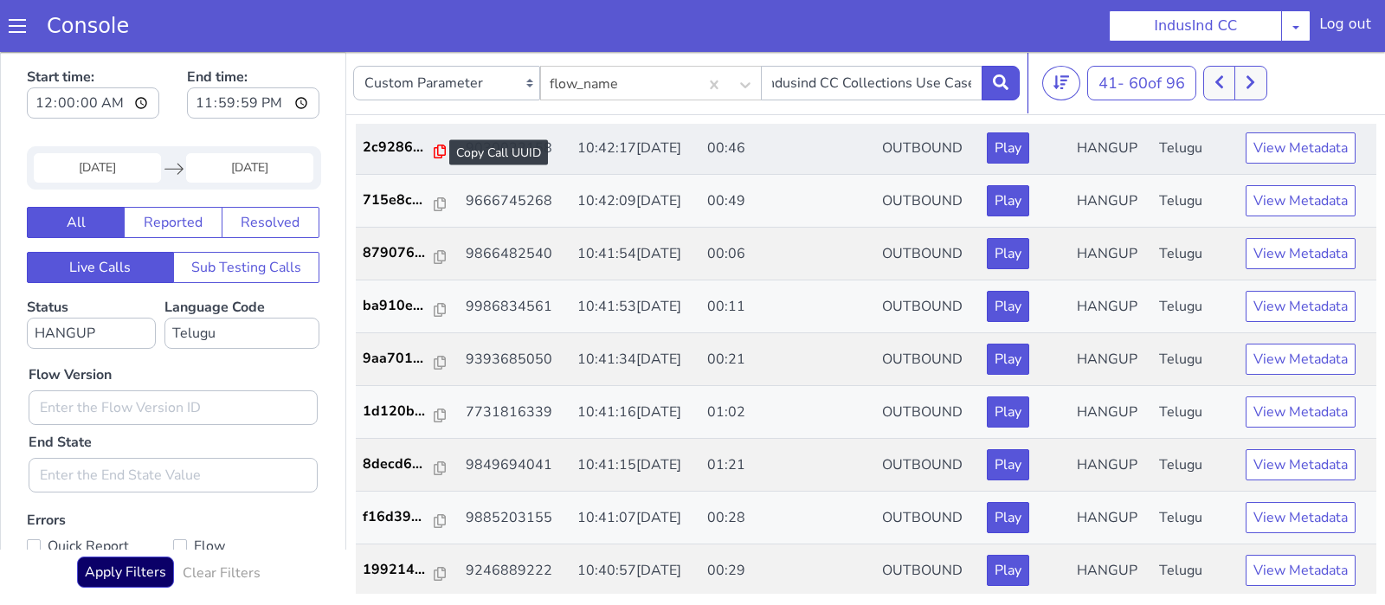
click at [434, 151] on icon at bounding box center [440, 152] width 12 height 14
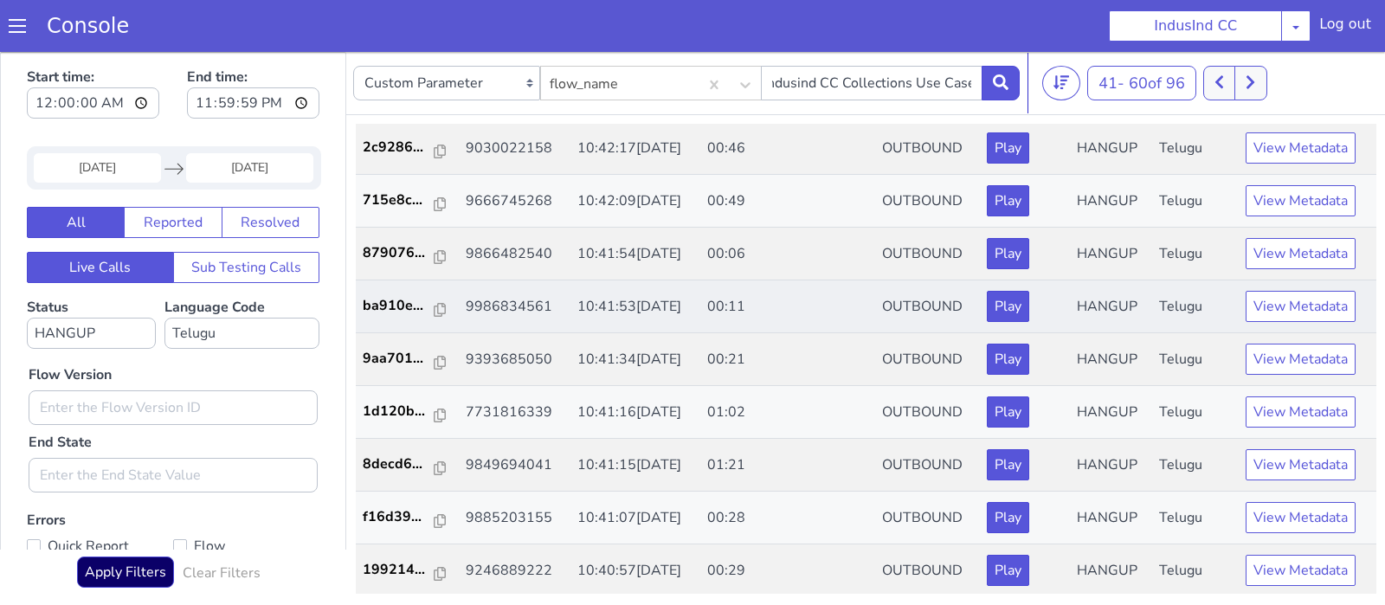
scroll to position [4, 0]
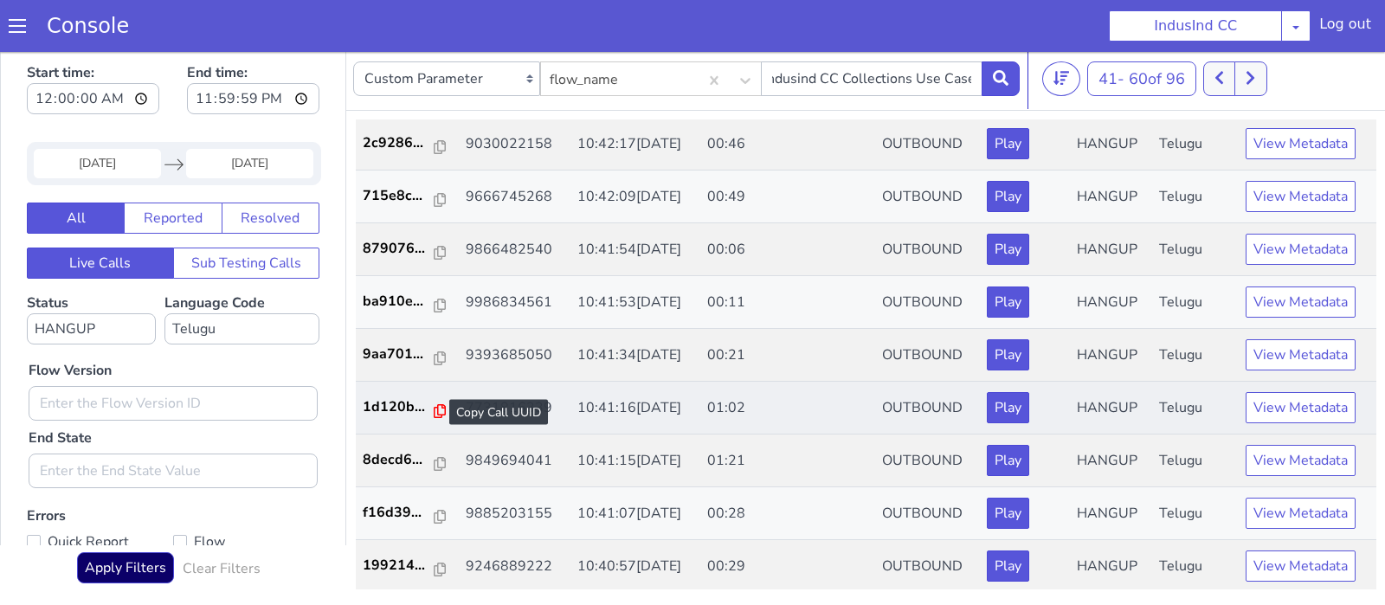
click at [434, 409] on icon at bounding box center [440, 411] width 12 height 14
